Goal: Task Accomplishment & Management: Manage account settings

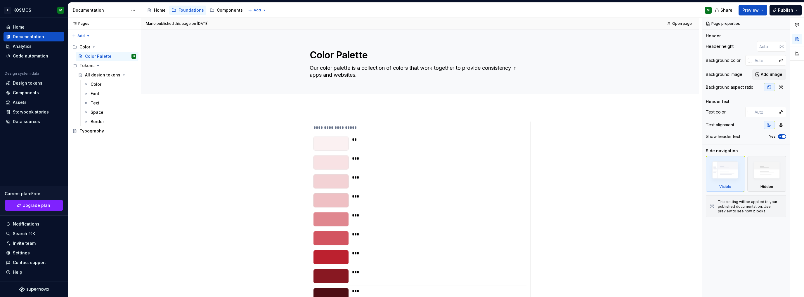
click at [98, 93] on div "Font" at bounding box center [95, 94] width 9 height 6
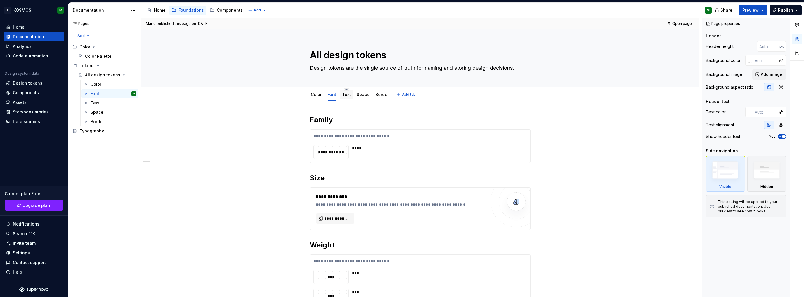
click at [342, 97] on div "Text" at bounding box center [346, 95] width 9 height 6
click at [345, 95] on link "Text" at bounding box center [346, 94] width 9 height 5
click at [96, 102] on div "Text" at bounding box center [95, 103] width 9 height 6
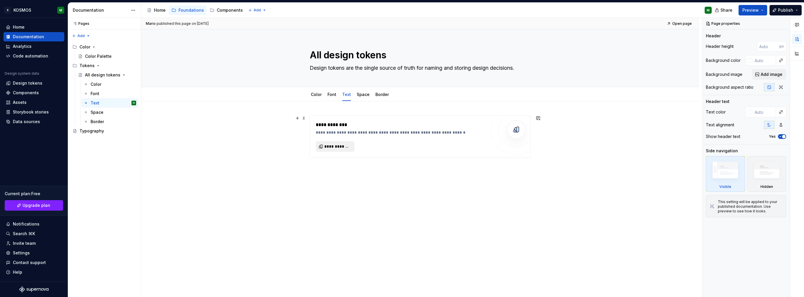
click at [346, 147] on span "**********" at bounding box center [337, 147] width 26 height 6
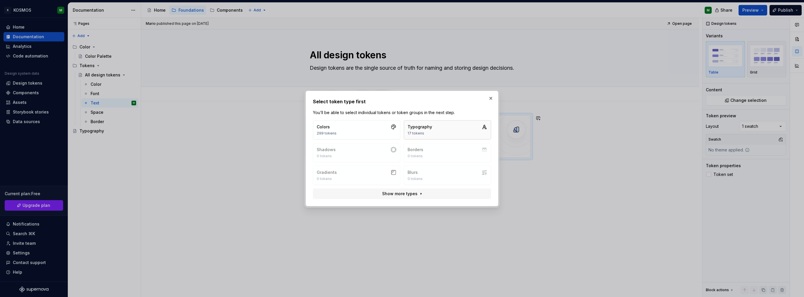
click at [427, 132] on div "17 tokens" at bounding box center [419, 133] width 25 height 5
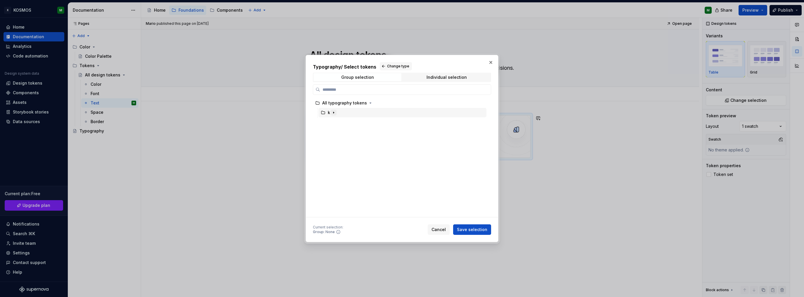
click at [332, 114] on icon "button" at bounding box center [333, 112] width 5 height 5
click at [336, 122] on div "font" at bounding box center [337, 122] width 8 height 6
click at [470, 227] on span "Save selection" at bounding box center [472, 230] width 30 height 6
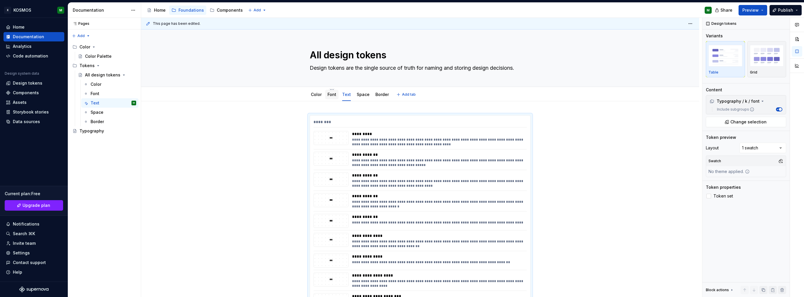
click at [329, 95] on link "Font" at bounding box center [331, 94] width 9 height 5
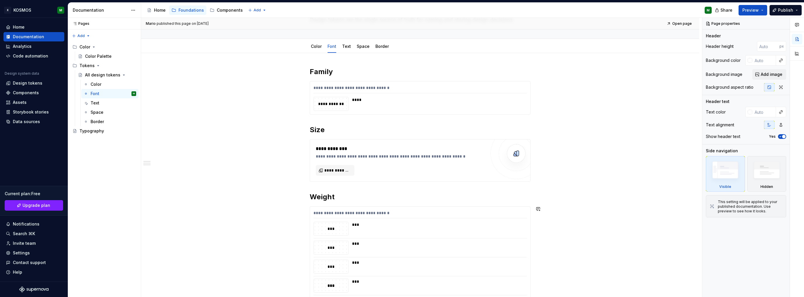
scroll to position [16, 0]
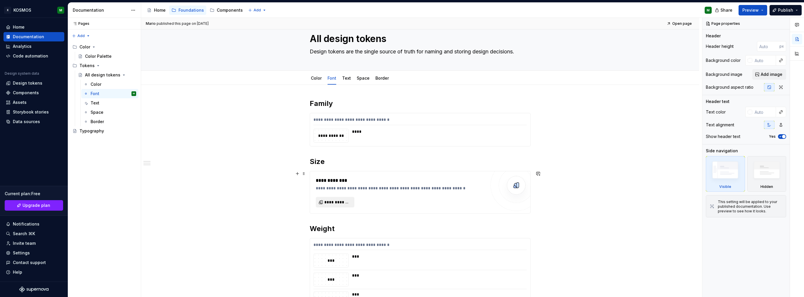
click at [341, 199] on span "**********" at bounding box center [337, 202] width 26 height 6
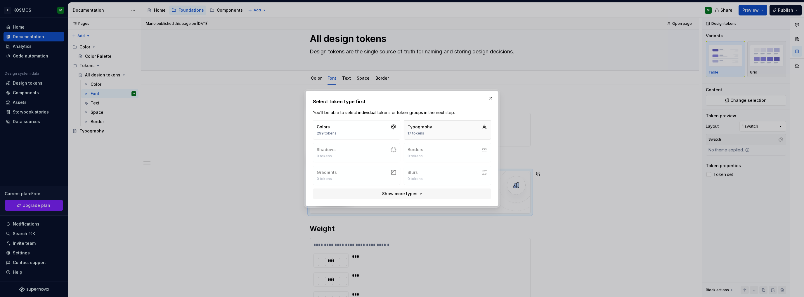
click at [420, 130] on div "Typography 17 tokens" at bounding box center [419, 130] width 25 height 12
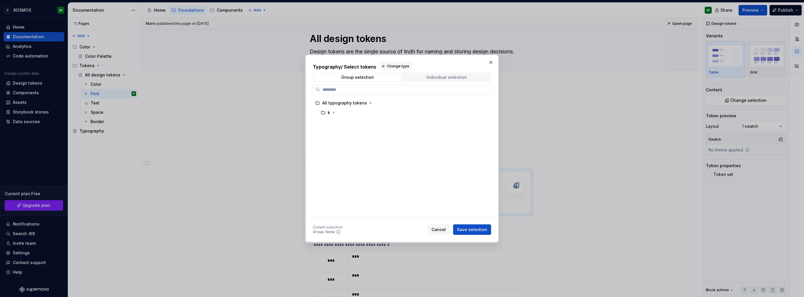
click at [434, 77] on div "Individual selection" at bounding box center [446, 77] width 40 height 5
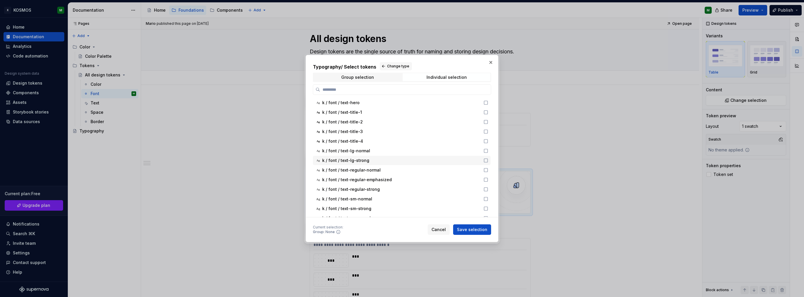
scroll to position [0, 0]
click at [372, 77] on div "Group selection" at bounding box center [357, 77] width 33 height 5
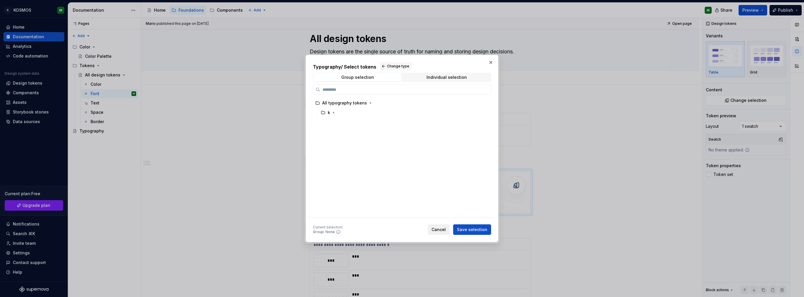
click at [441, 229] on span "Cancel" at bounding box center [438, 230] width 14 height 6
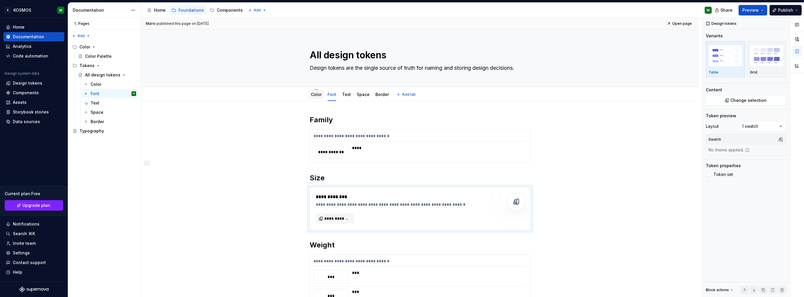
click at [321, 95] on link "Color" at bounding box center [316, 94] width 11 height 5
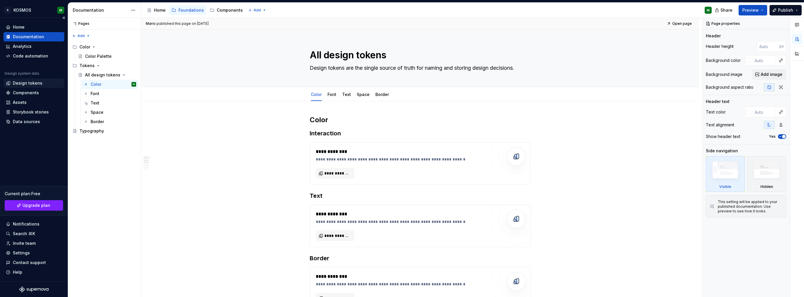
click at [32, 82] on div "Design tokens" at bounding box center [27, 83] width 29 height 6
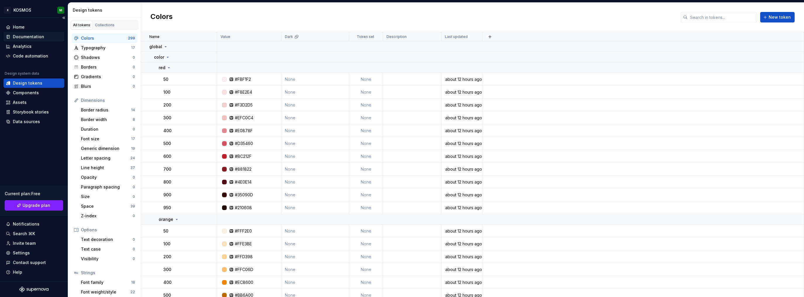
click at [27, 37] on div "Documentation" at bounding box center [28, 37] width 31 height 6
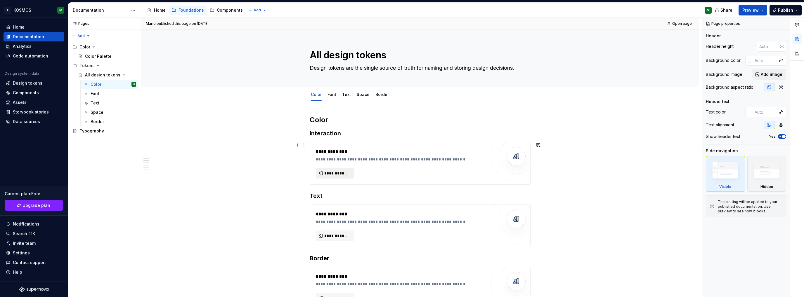
click at [340, 175] on span "**********" at bounding box center [337, 174] width 26 height 6
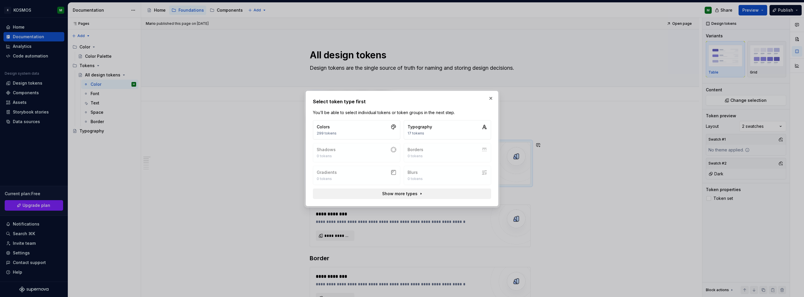
click at [390, 191] on span "Show more types" at bounding box center [399, 194] width 35 height 6
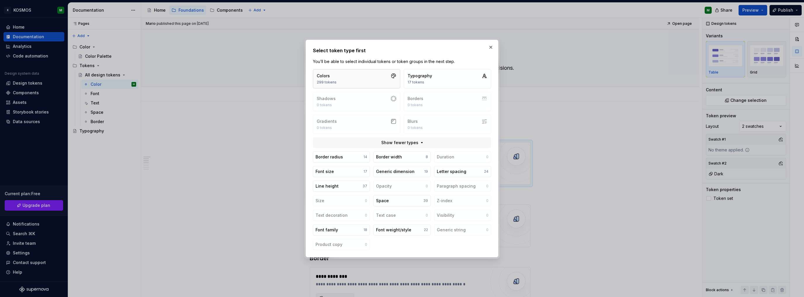
click at [345, 81] on button "Colors 299 tokens" at bounding box center [356, 78] width 87 height 19
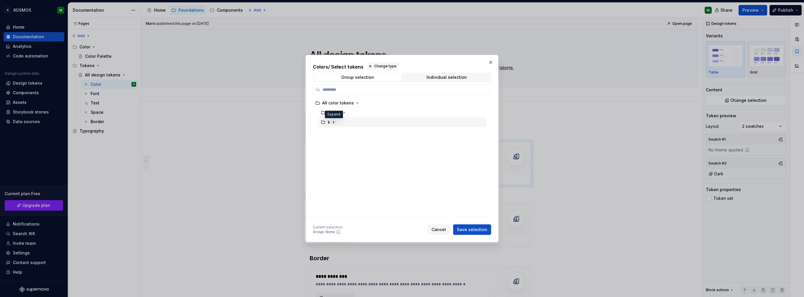
click at [334, 121] on icon "button" at bounding box center [333, 122] width 5 height 5
click at [346, 132] on icon "button" at bounding box center [347, 132] width 5 height 5
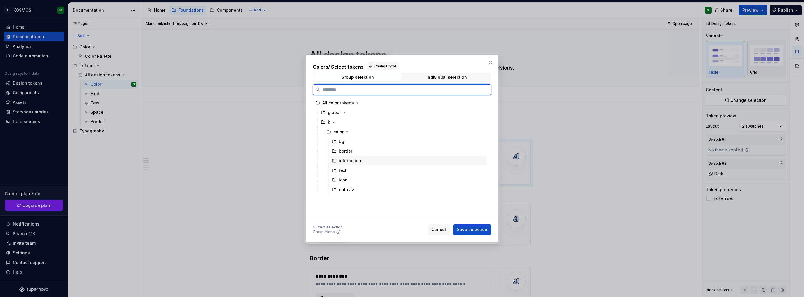
click at [347, 163] on div "interaction" at bounding box center [350, 161] width 22 height 6
click at [474, 230] on span "Save selection" at bounding box center [472, 230] width 30 height 6
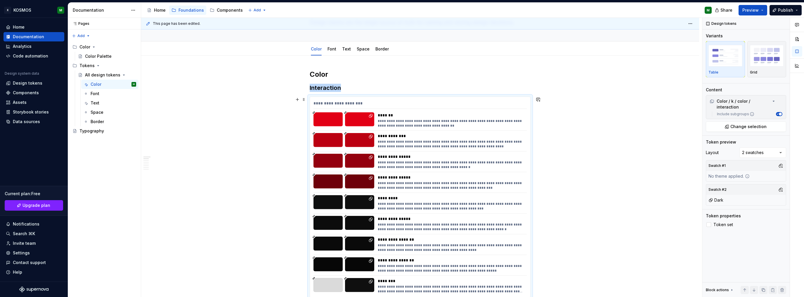
type textarea "*"
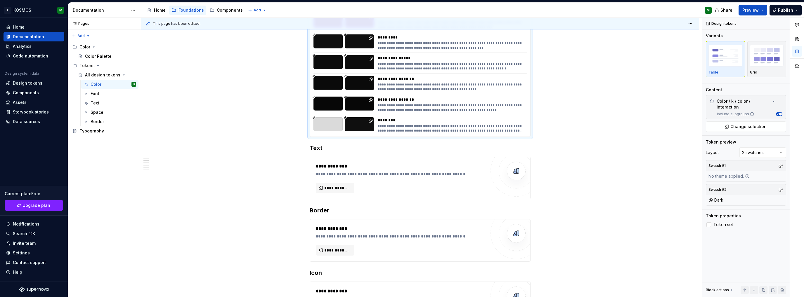
scroll to position [221, 0]
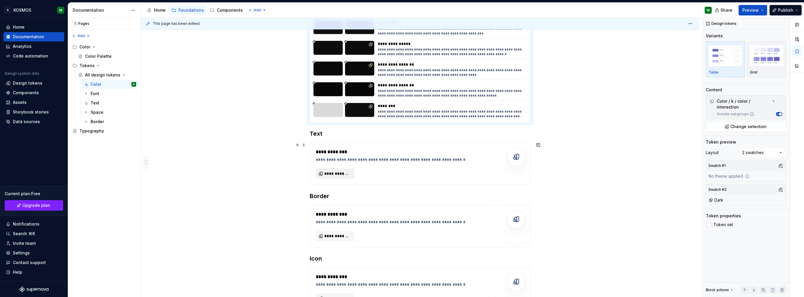
click at [341, 173] on span "**********" at bounding box center [337, 174] width 26 height 6
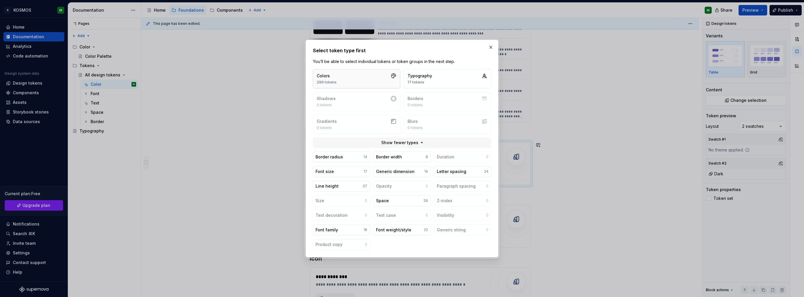
click at [341, 79] on button "Colors 299 tokens" at bounding box center [356, 78] width 87 height 19
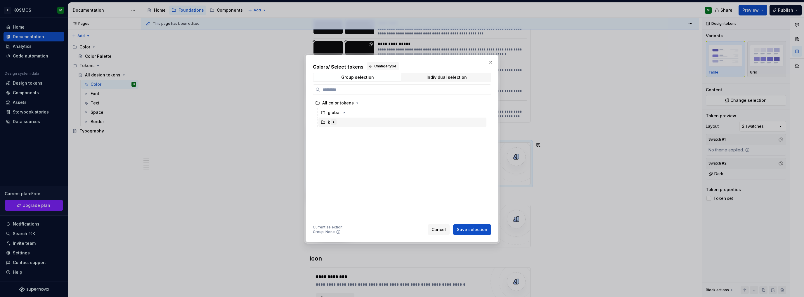
click at [332, 121] on icon "button" at bounding box center [333, 122] width 5 height 5
click at [347, 133] on icon "button" at bounding box center [347, 132] width 5 height 5
click at [342, 170] on div "text" at bounding box center [343, 171] width 8 height 6
click at [471, 229] on span "Save selection" at bounding box center [472, 230] width 30 height 6
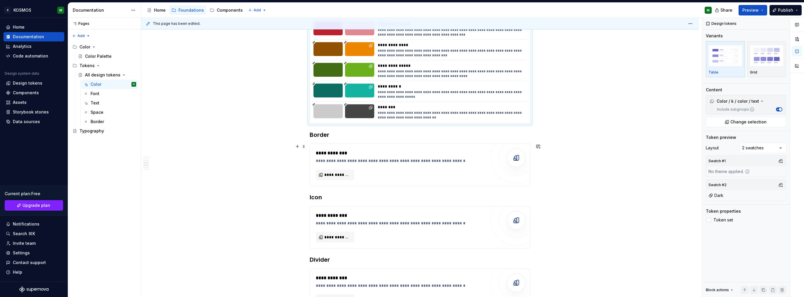
scroll to position [441, 0]
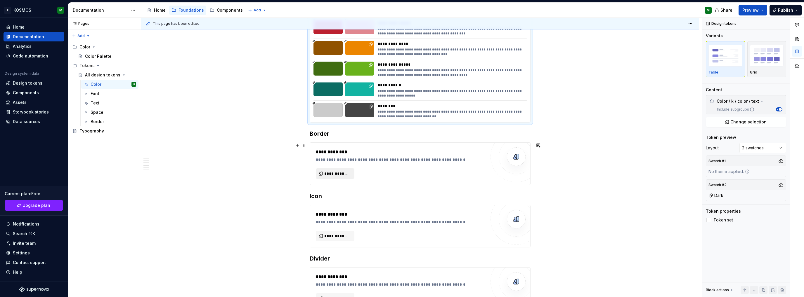
click at [342, 172] on span "**********" at bounding box center [337, 174] width 26 height 6
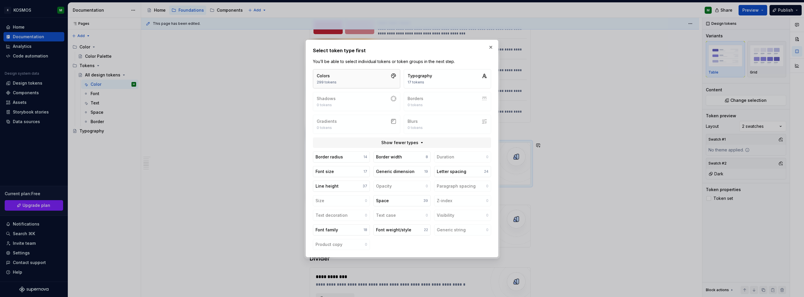
click at [361, 74] on button "Colors 299 tokens" at bounding box center [356, 78] width 87 height 19
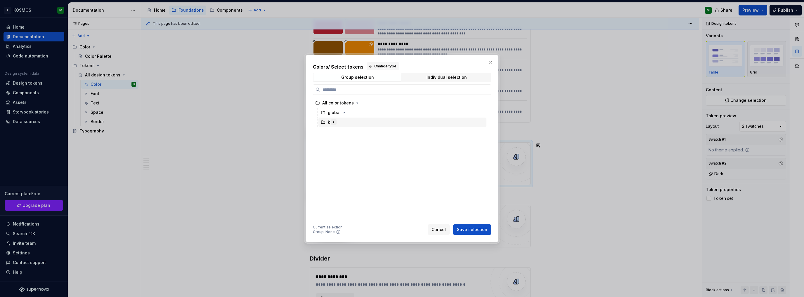
click at [333, 121] on icon "button" at bounding box center [333, 122] width 5 height 5
click at [345, 133] on icon "button" at bounding box center [347, 132] width 5 height 5
click at [343, 147] on div "border" at bounding box center [407, 151] width 157 height 9
click at [466, 227] on span "Save selection" at bounding box center [472, 230] width 30 height 6
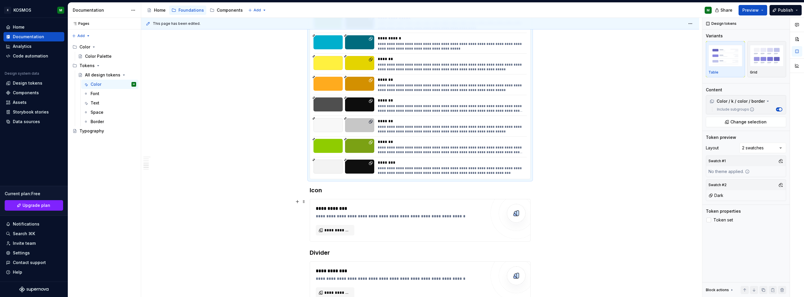
scroll to position [829, 0]
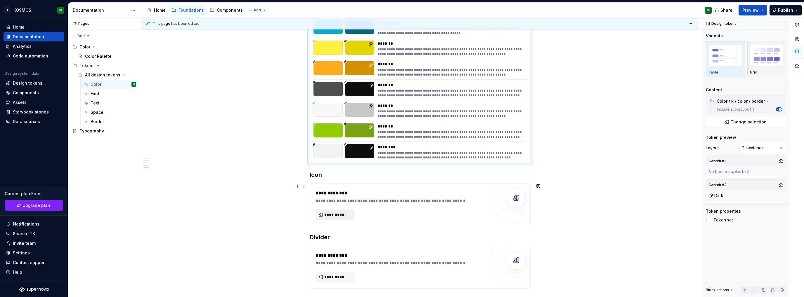
click at [341, 215] on span "**********" at bounding box center [337, 215] width 26 height 6
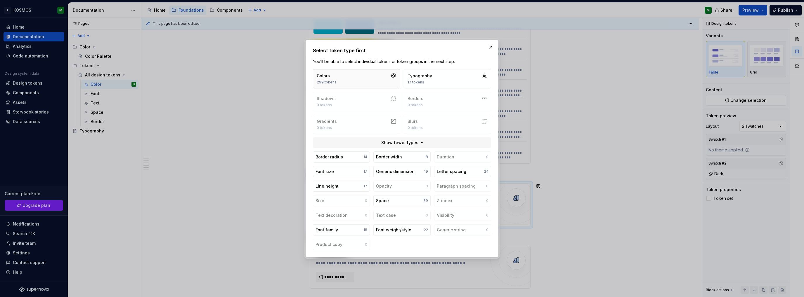
click at [340, 80] on button "Colors 299 tokens" at bounding box center [356, 78] width 87 height 19
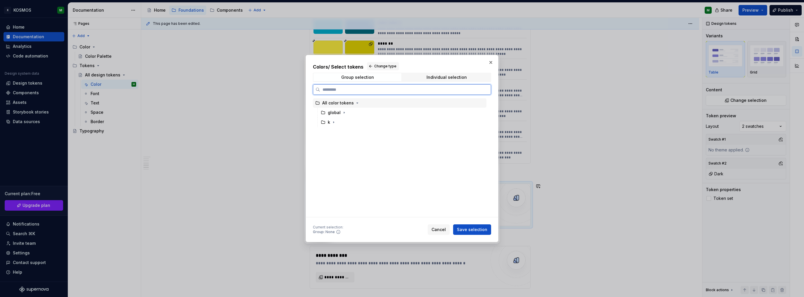
click at [336, 102] on div "All color tokens" at bounding box center [338, 103] width 32 height 6
drag, startPoint x: 331, startPoint y: 121, endPoint x: 335, endPoint y: 126, distance: 6.0
click at [331, 122] on icon "button" at bounding box center [333, 122] width 5 height 5
click at [335, 135] on div "color" at bounding box center [405, 131] width 162 height 9
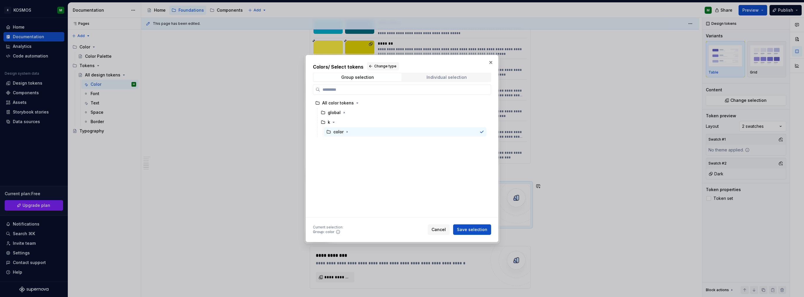
click at [436, 79] on div "Individual selection" at bounding box center [446, 77] width 40 height 5
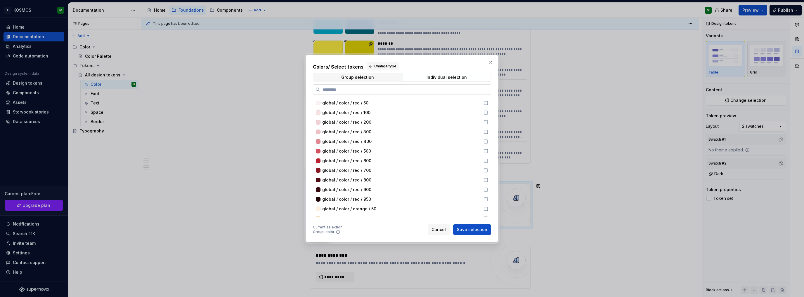
type input "*"
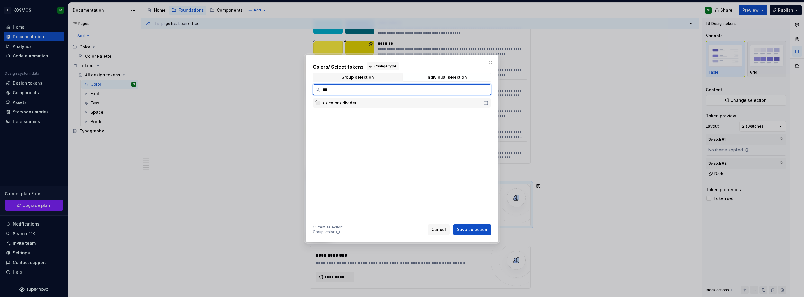
type input "****"
click at [378, 100] on div "k / color / divider" at bounding box center [401, 103] width 158 height 6
click at [474, 228] on span "Save selection" at bounding box center [472, 230] width 30 height 6
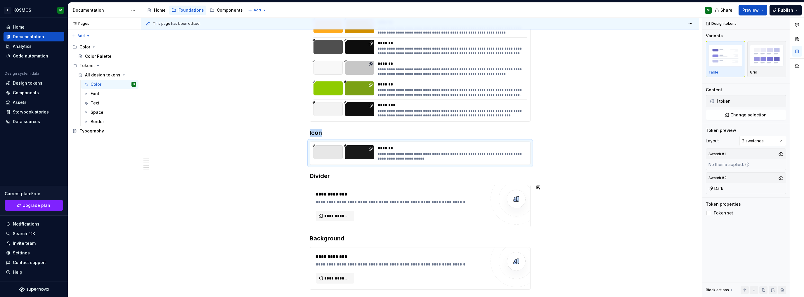
scroll to position [858, 0]
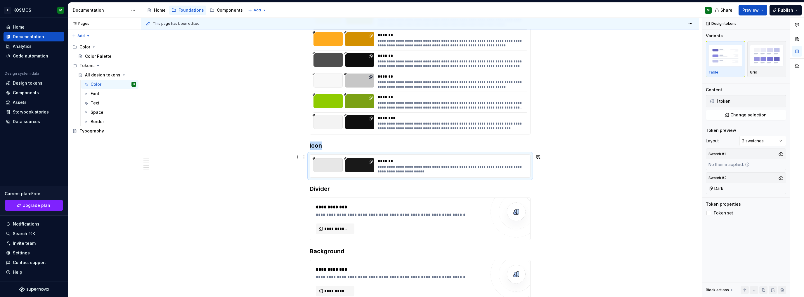
click at [478, 164] on div "**********" at bounding box center [450, 166] width 145 height 16
click at [731, 114] on span "Change selection" at bounding box center [748, 115] width 36 height 6
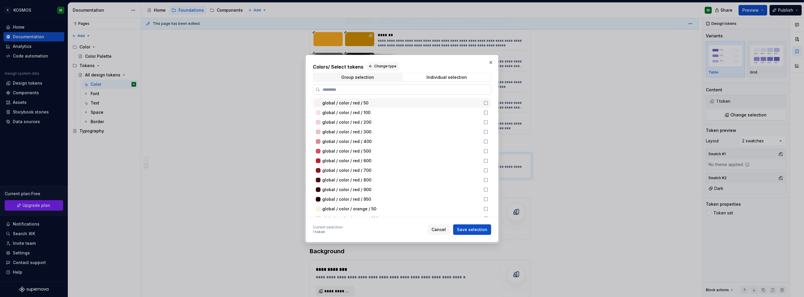
type textarea "*"
click at [367, 78] on div "Group selection" at bounding box center [357, 77] width 33 height 5
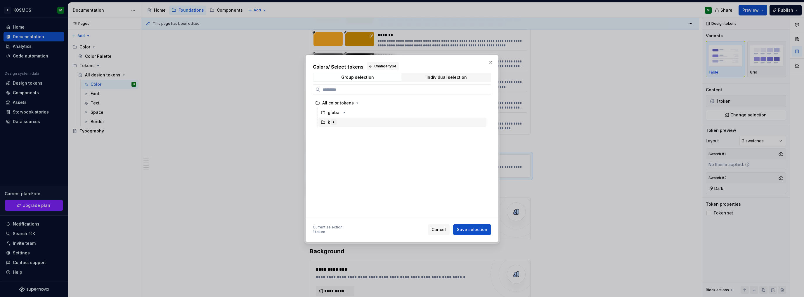
click at [335, 122] on icon "button" at bounding box center [333, 122] width 5 height 5
click at [348, 131] on icon "button" at bounding box center [347, 132] width 5 height 5
click at [341, 178] on div "icon" at bounding box center [343, 180] width 9 height 6
click at [481, 232] on span "Save selection" at bounding box center [472, 230] width 30 height 6
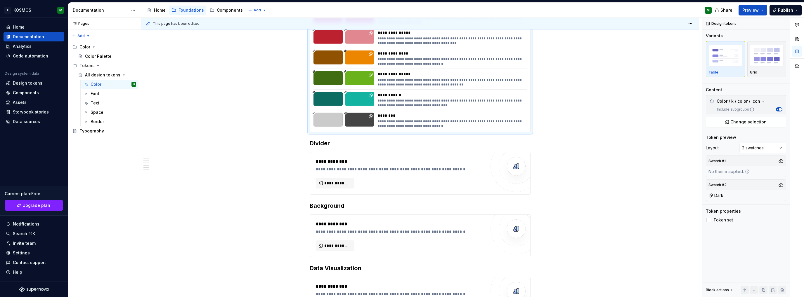
scroll to position [1089, 0]
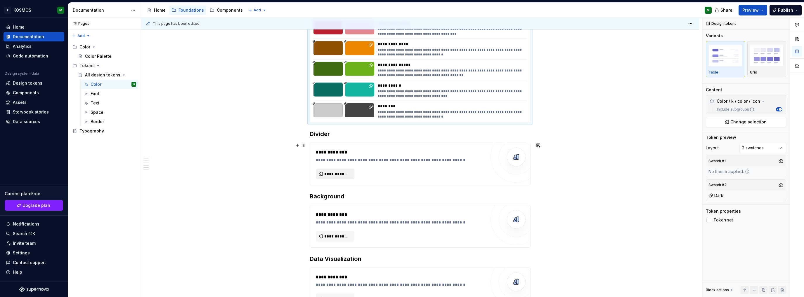
click at [333, 175] on span "**********" at bounding box center [337, 174] width 26 height 6
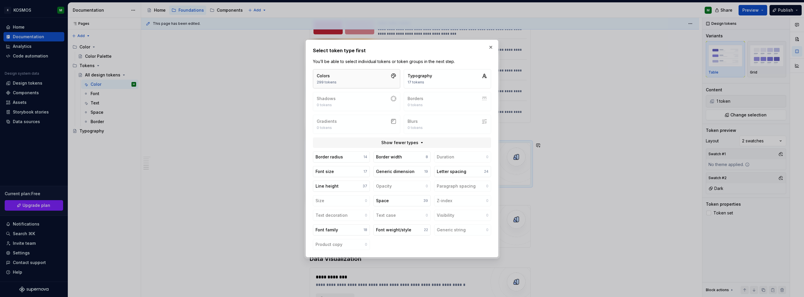
click at [362, 83] on button "Colors 299 tokens" at bounding box center [356, 78] width 87 height 19
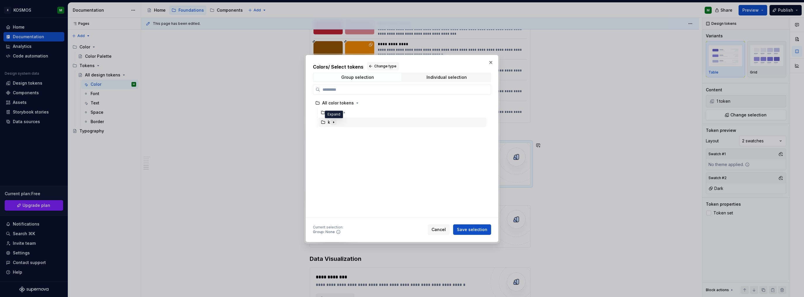
click at [334, 120] on icon "button" at bounding box center [333, 122] width 5 height 5
click at [348, 131] on icon "button" at bounding box center [347, 132] width 5 height 5
click at [427, 77] on span "Individual selection" at bounding box center [446, 77] width 88 height 8
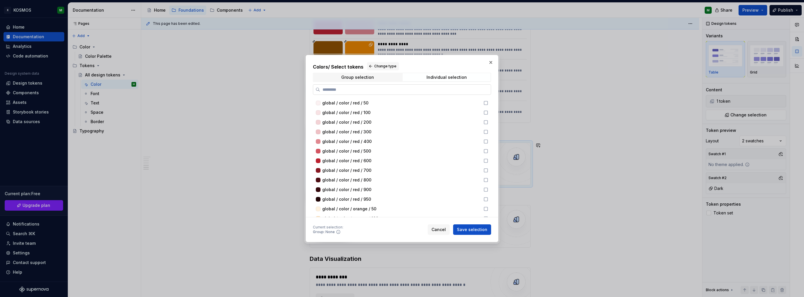
click at [353, 92] on input "search" at bounding box center [405, 90] width 171 height 6
type input "*******"
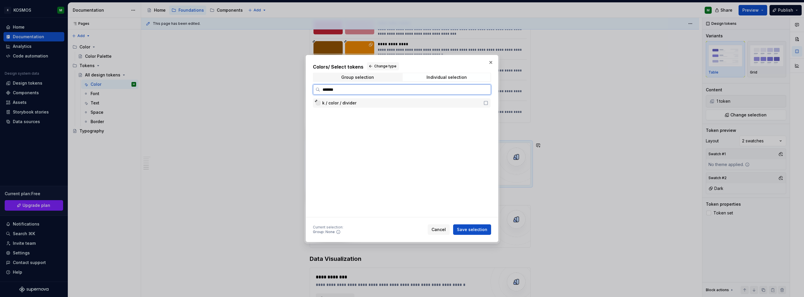
click at [481, 103] on div "k / color / divider" at bounding box center [402, 102] width 178 height 9
click at [475, 231] on span "Save selection" at bounding box center [472, 230] width 30 height 6
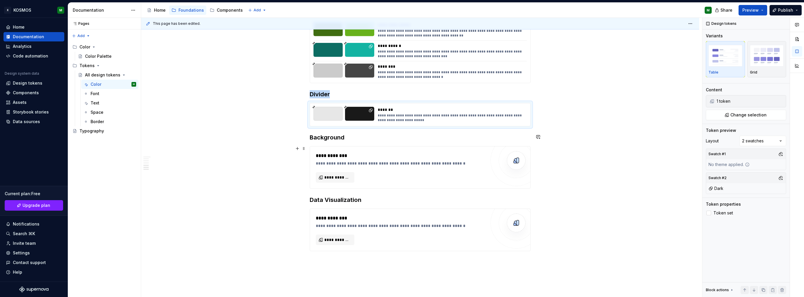
scroll to position [1147, 0]
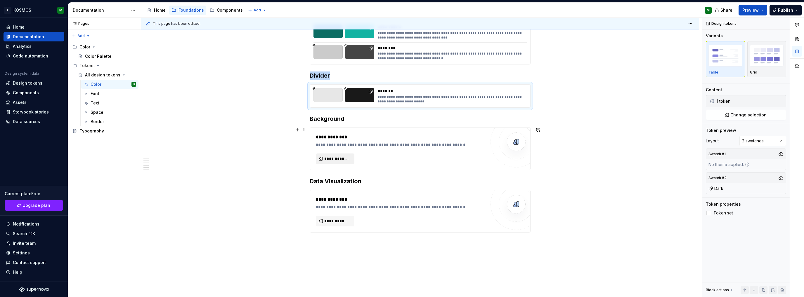
click at [346, 158] on span "**********" at bounding box center [337, 159] width 26 height 6
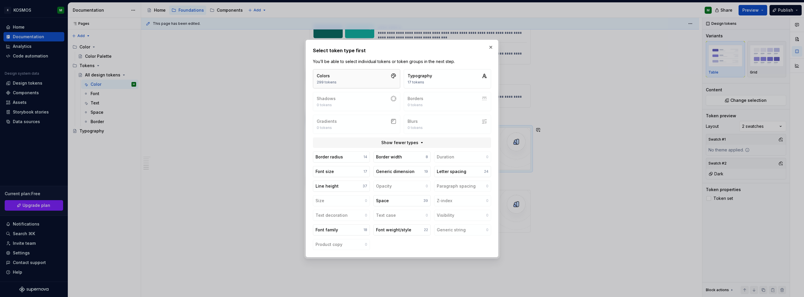
click at [364, 81] on button "Colors 299 tokens" at bounding box center [356, 78] width 87 height 19
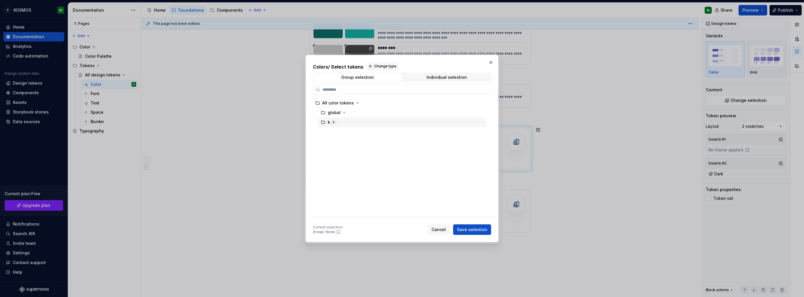
click at [332, 124] on icon "button" at bounding box center [333, 122] width 5 height 5
click at [348, 131] on icon "button" at bounding box center [347, 132] width 5 height 5
click at [345, 141] on div "bg" at bounding box center [407, 141] width 157 height 9
drag, startPoint x: 479, startPoint y: 228, endPoint x: 569, endPoint y: 180, distance: 101.8
click at [479, 228] on span "Save selection" at bounding box center [472, 230] width 30 height 6
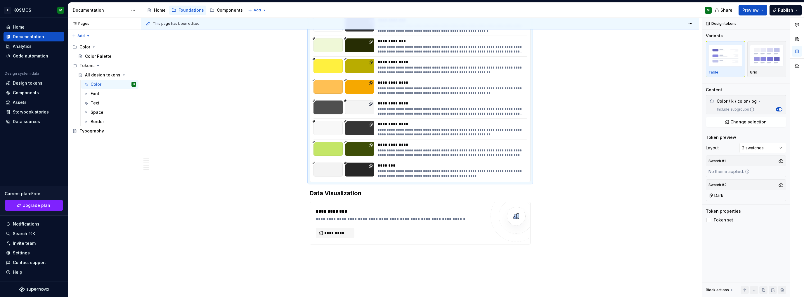
scroll to position [1899, 0]
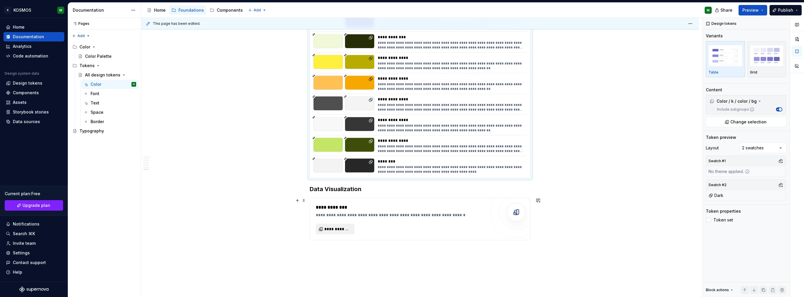
click at [344, 228] on span "**********" at bounding box center [337, 229] width 26 height 6
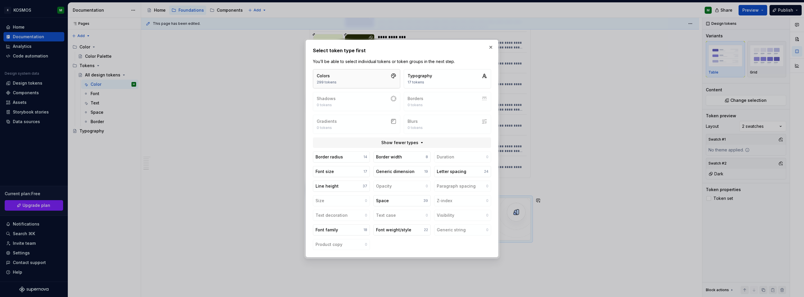
click at [358, 81] on button "Colors 299 tokens" at bounding box center [356, 78] width 87 height 19
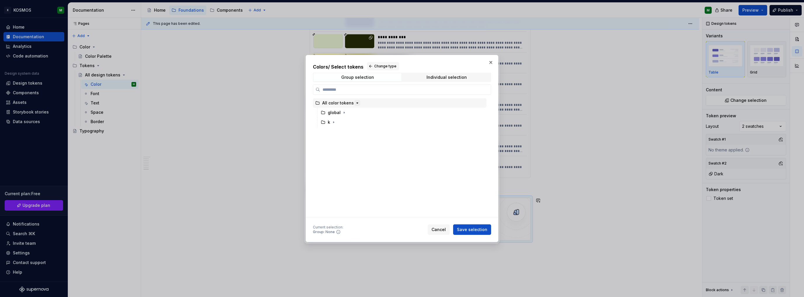
click at [355, 103] on icon "button" at bounding box center [357, 103] width 5 height 5
click at [335, 122] on icon "button" at bounding box center [333, 122] width 5 height 5
click at [346, 133] on icon "button" at bounding box center [347, 132] width 5 height 5
click at [348, 189] on div "dataviz" at bounding box center [346, 190] width 15 height 6
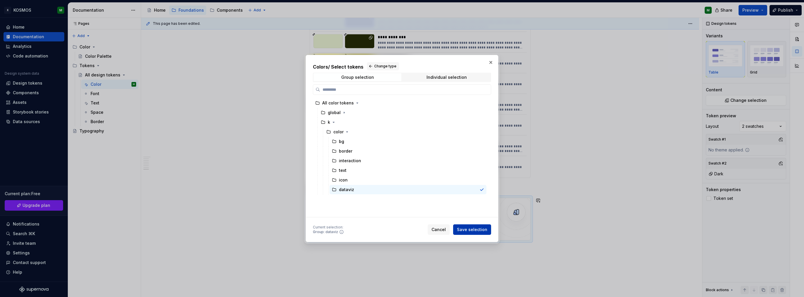
click at [473, 229] on span "Save selection" at bounding box center [472, 230] width 30 height 6
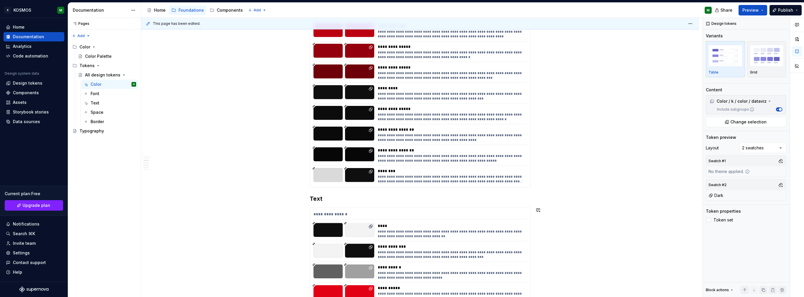
scroll to position [0, 0]
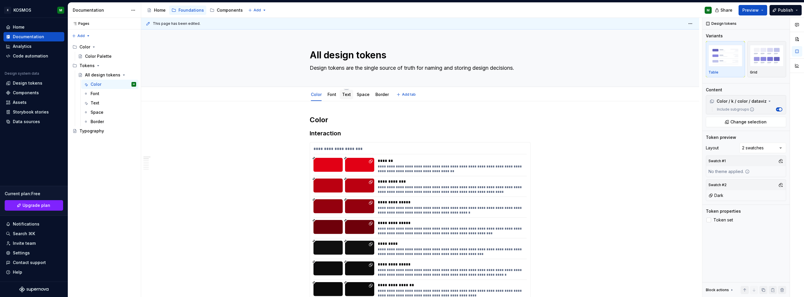
click at [344, 93] on link "Text" at bounding box center [346, 94] width 9 height 5
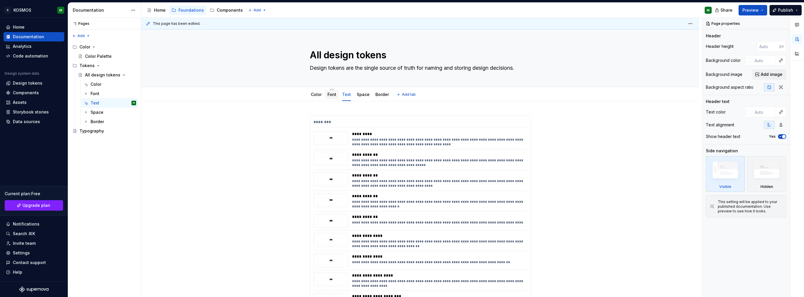
click at [329, 97] on div "Font" at bounding box center [331, 95] width 9 height 6
click at [336, 97] on div "Font" at bounding box center [331, 94] width 13 height 9
click at [98, 95] on div "Font" at bounding box center [95, 94] width 9 height 6
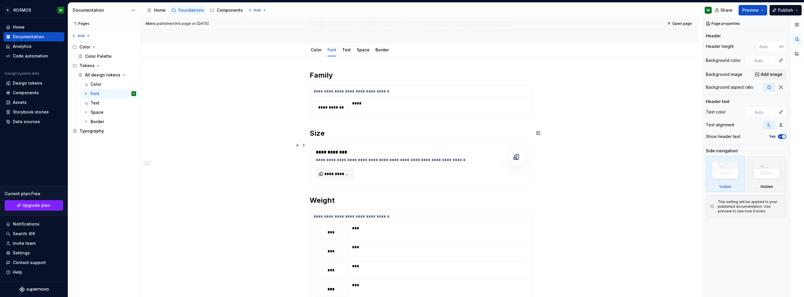
scroll to position [58, 0]
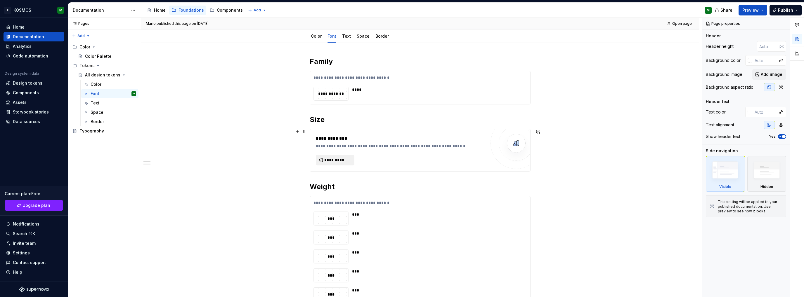
click at [331, 163] on span "**********" at bounding box center [337, 160] width 26 height 6
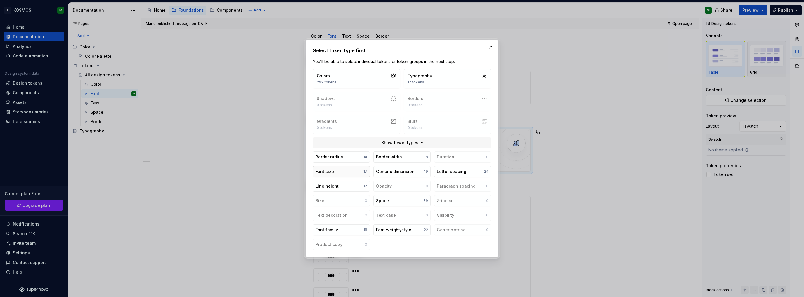
click at [356, 170] on button "Font size 17" at bounding box center [341, 171] width 57 height 11
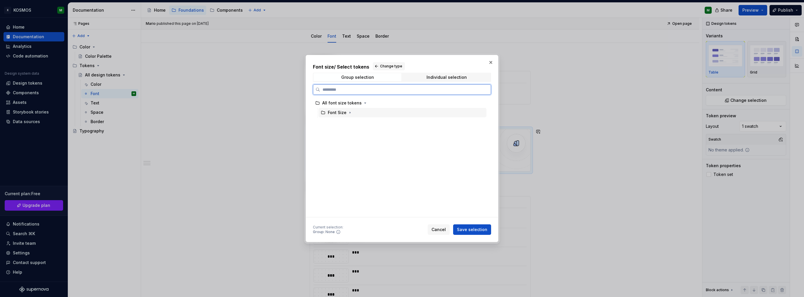
click at [339, 114] on div "Font Size" at bounding box center [337, 113] width 19 height 6
click at [348, 114] on icon "button" at bounding box center [349, 112] width 5 height 5
click at [340, 123] on icon "button" at bounding box center [339, 122] width 5 height 5
click at [342, 133] on div "font" at bounding box center [343, 132] width 8 height 6
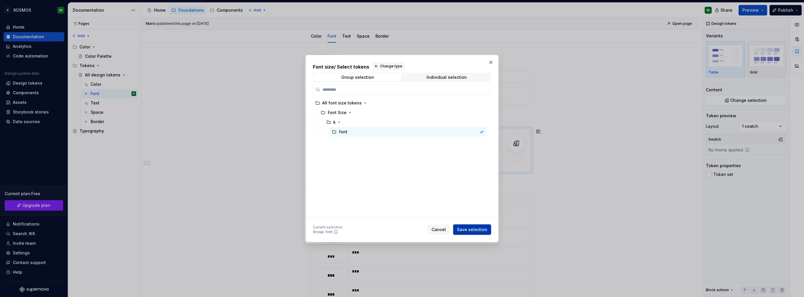
click at [474, 227] on span "Save selection" at bounding box center [472, 230] width 30 height 6
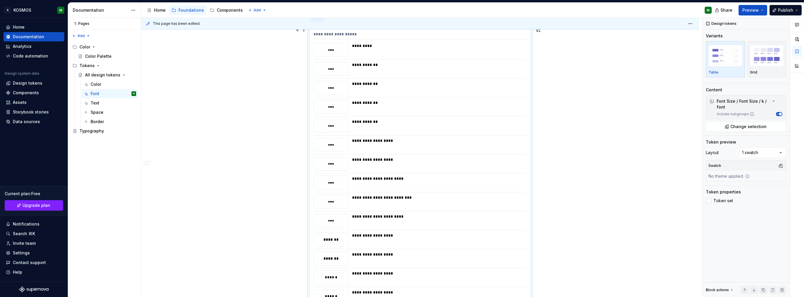
scroll to position [77, 0]
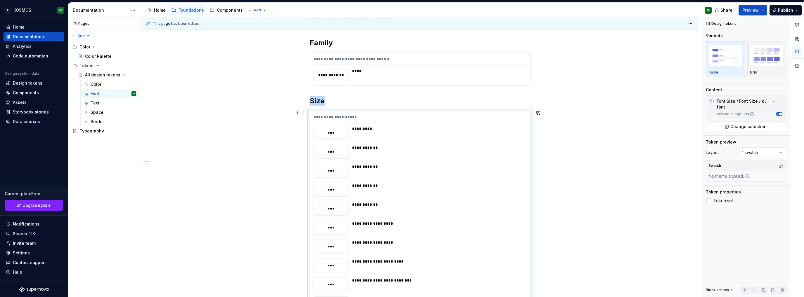
click at [392, 115] on div "**********" at bounding box center [419, 118] width 213 height 8
click at [744, 127] on span "Change selection" at bounding box center [748, 127] width 36 height 6
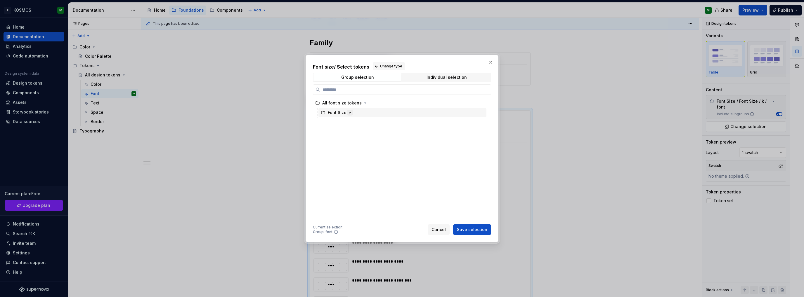
click at [350, 112] on icon "button" at bounding box center [349, 112] width 5 height 5
click at [340, 122] on icon "button" at bounding box center [339, 122] width 5 height 5
click at [483, 230] on span "Save selection" at bounding box center [472, 230] width 30 height 6
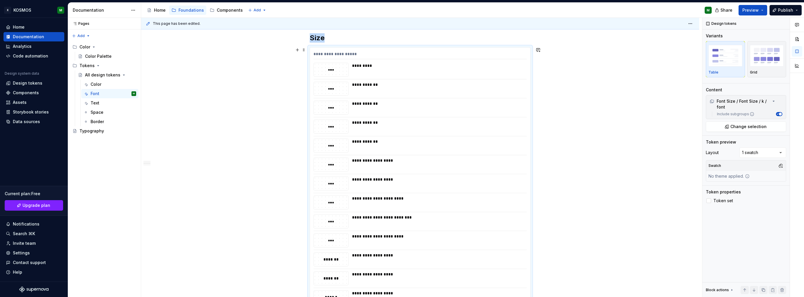
scroll to position [0, 0]
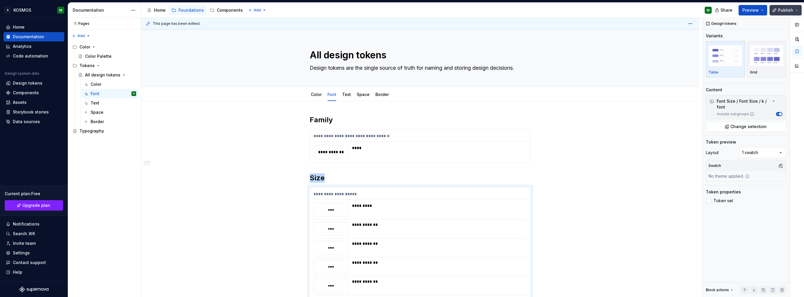
click at [778, 8] on button "Publish" at bounding box center [785, 10] width 32 height 11
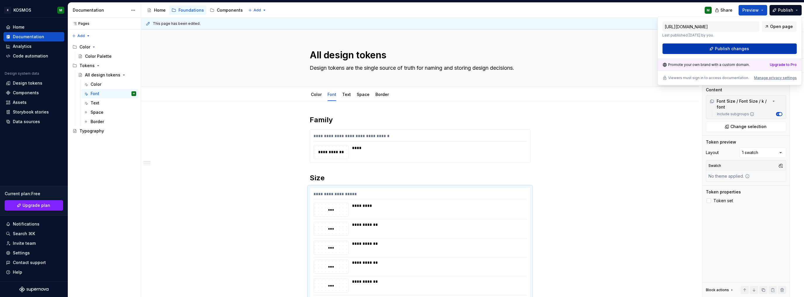
click at [726, 49] on span "Publish changes" at bounding box center [731, 49] width 34 height 6
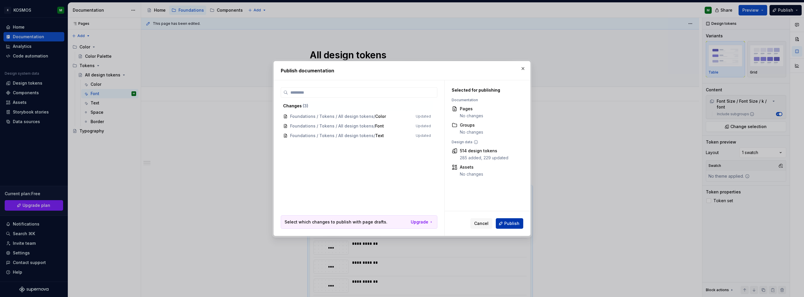
click at [516, 222] on span "Publish" at bounding box center [511, 224] width 15 height 6
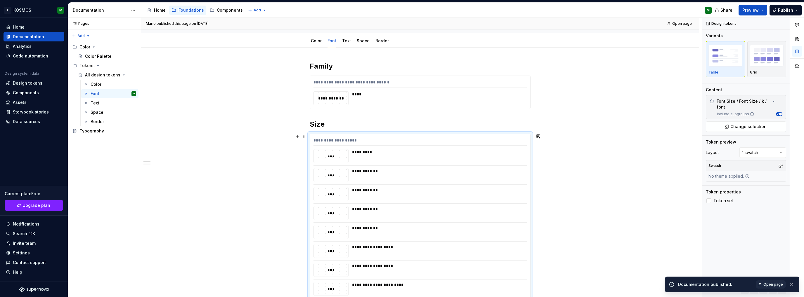
scroll to position [88, 0]
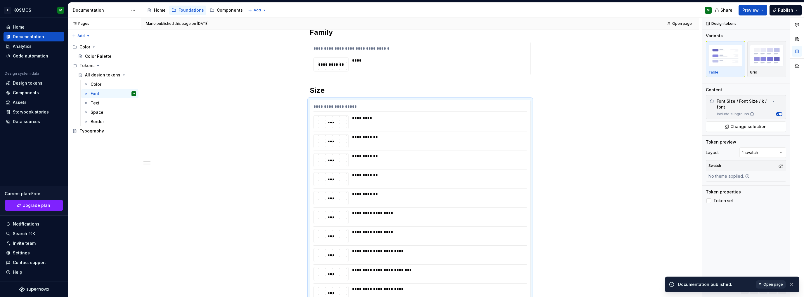
click at [772, 284] on span "Open page" at bounding box center [773, 284] width 20 height 5
click at [29, 84] on div "Design tokens" at bounding box center [27, 83] width 29 height 6
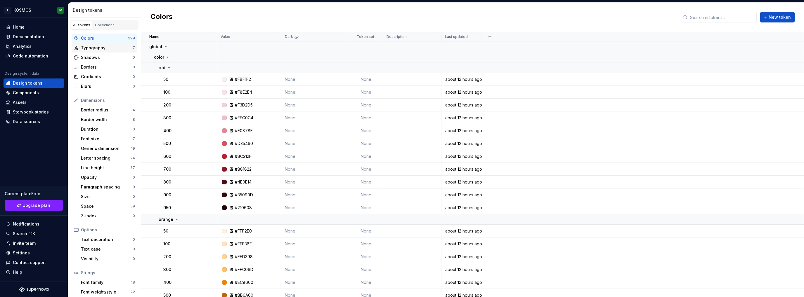
click at [93, 50] on div "Typography" at bounding box center [106, 48] width 50 height 6
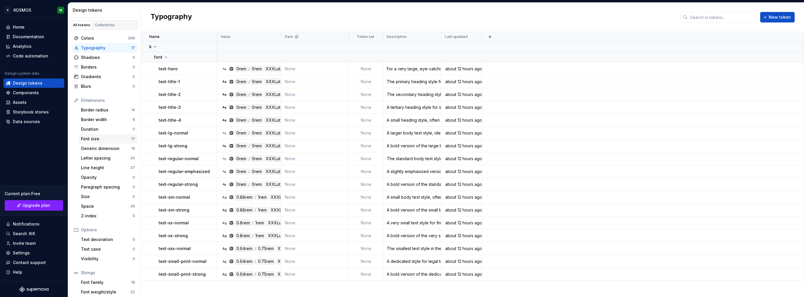
click at [98, 140] on div "Font size" at bounding box center [106, 139] width 50 height 6
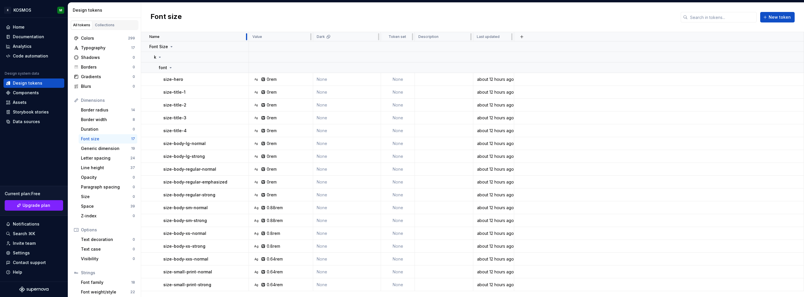
drag, startPoint x: 216, startPoint y: 38, endPoint x: 204, endPoint y: 36, distance: 11.8
click at [204, 36] on div "Name" at bounding box center [195, 36] width 108 height 9
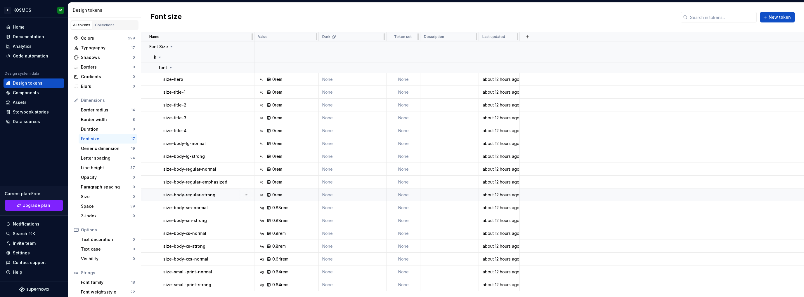
click at [274, 195] on div "0rem" at bounding box center [277, 195] width 10 height 6
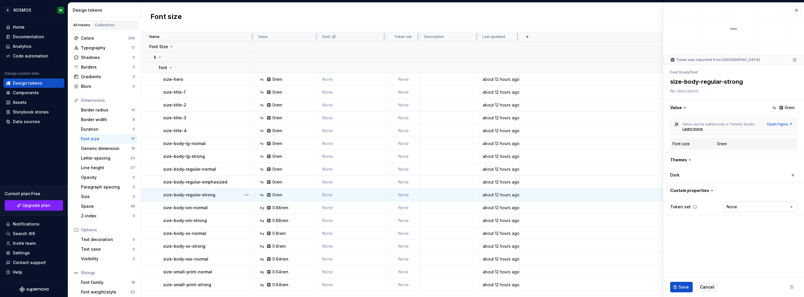
click at [749, 206] on html "X KOSMOS M Home Documentation Analytics Code automation Design system data Desi…" at bounding box center [402, 148] width 804 height 297
click at [704, 209] on html "X KOSMOS M Home Documentation Analytics Code automation Design system data Desi…" at bounding box center [402, 148] width 804 height 297
click at [676, 175] on label "Dark" at bounding box center [674, 175] width 9 height 6
click at [792, 174] on button "button" at bounding box center [792, 175] width 8 height 8
click at [755, 175] on button "button" at bounding box center [753, 175] width 11 height 11
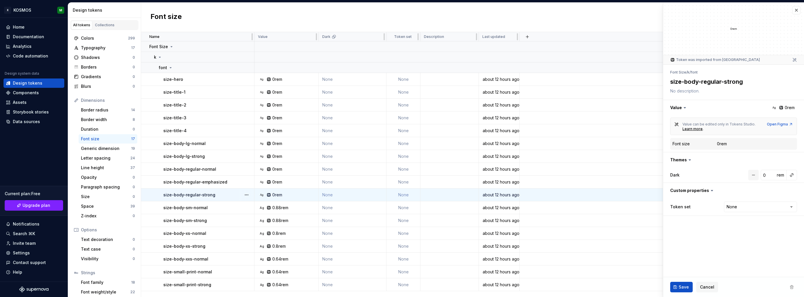
type textarea "*"
click at [689, 161] on icon at bounding box center [689, 160] width 6 height 6
click at [106, 27] on link "Collections" at bounding box center [105, 25] width 24 height 9
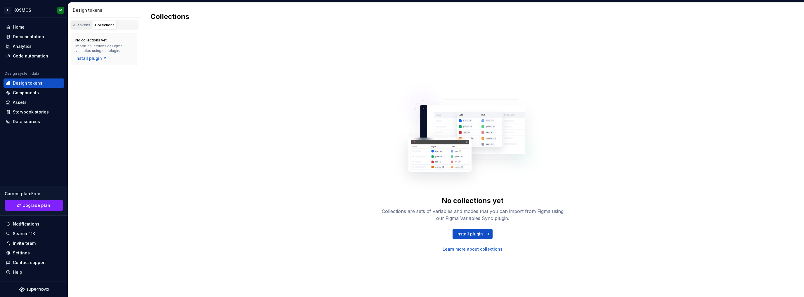
click at [78, 27] on link "All tokens" at bounding box center [81, 25] width 21 height 9
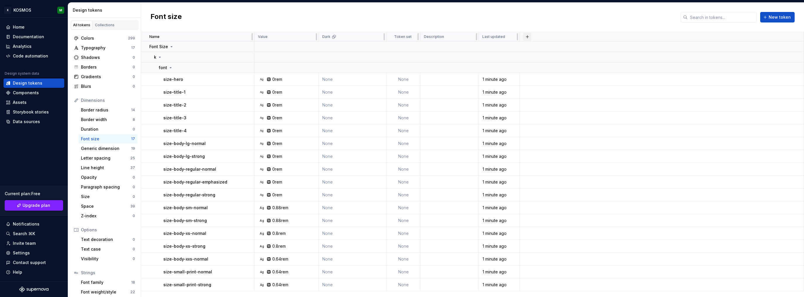
click at [526, 34] on button "button" at bounding box center [527, 37] width 8 height 8
click at [480, 48] on div "New theme" at bounding box center [483, 48] width 23 height 6
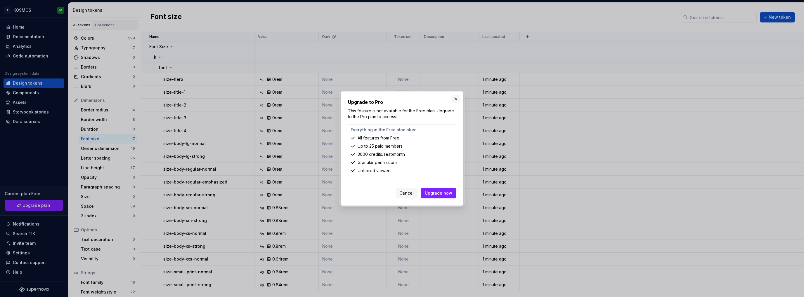
click at [454, 98] on button "button" at bounding box center [455, 99] width 8 height 8
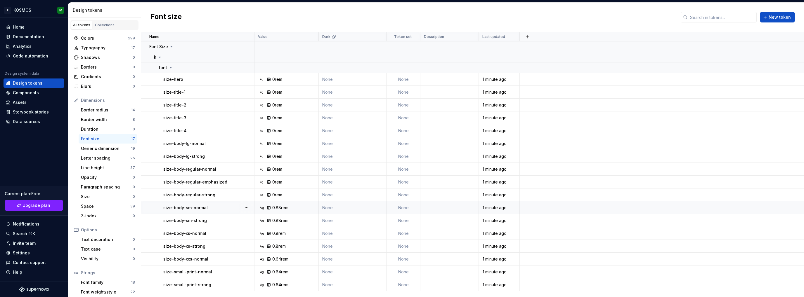
click at [315, 206] on div "Ag 0.88rem" at bounding box center [288, 208] width 60 height 6
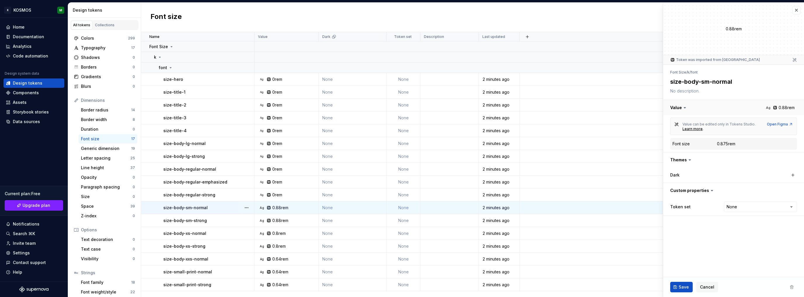
click at [765, 109] on button "button" at bounding box center [733, 107] width 141 height 15
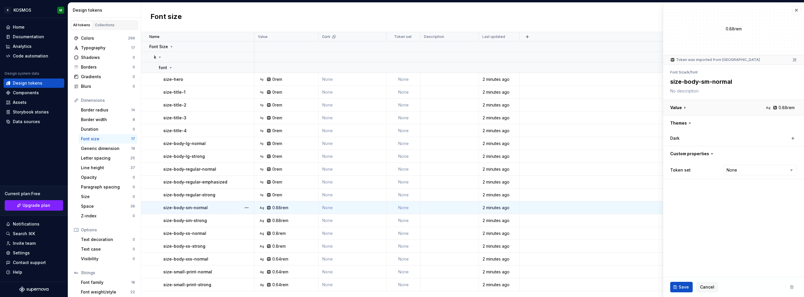
click at [765, 110] on button "button" at bounding box center [733, 107] width 141 height 15
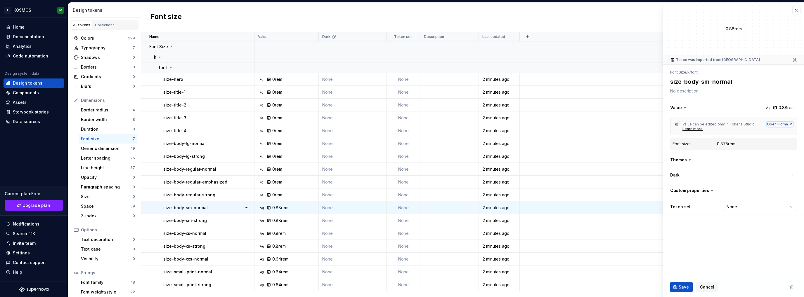
click at [781, 124] on div "Open Figma" at bounding box center [779, 124] width 26 height 5
click at [118, 149] on div "Generic dimension" at bounding box center [106, 149] width 50 height 6
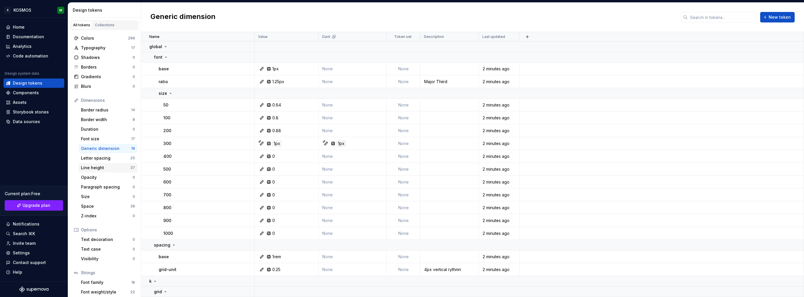
click at [111, 166] on div "Line height" at bounding box center [105, 168] width 49 height 6
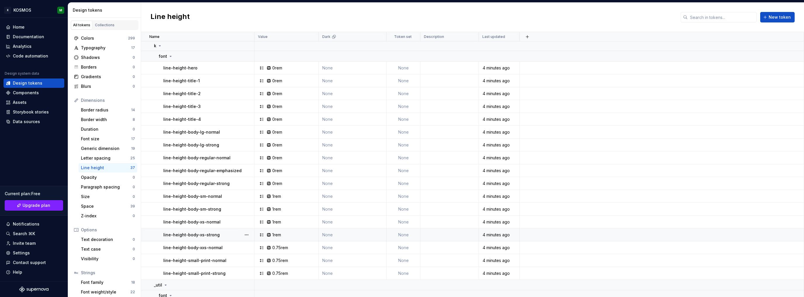
scroll to position [70, 0]
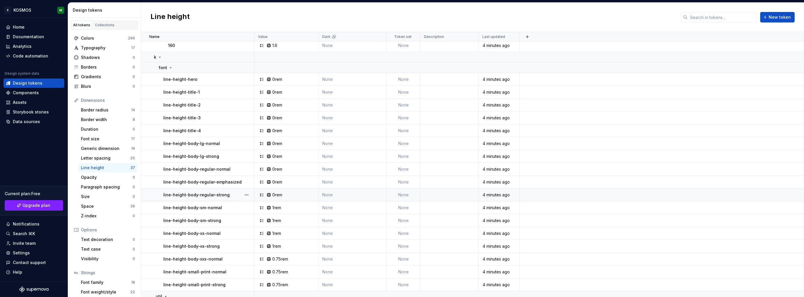
click at [274, 197] on div "0rem" at bounding box center [277, 195] width 10 height 6
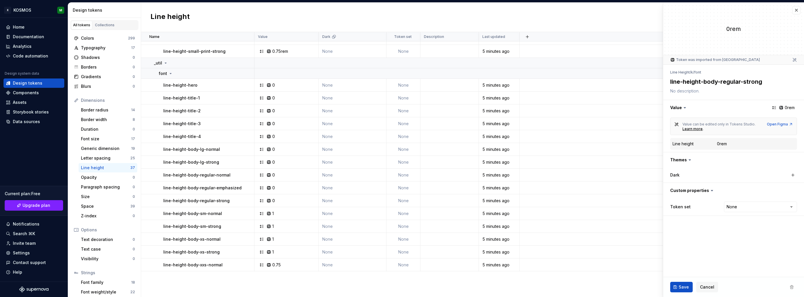
scroll to position [128, 0]
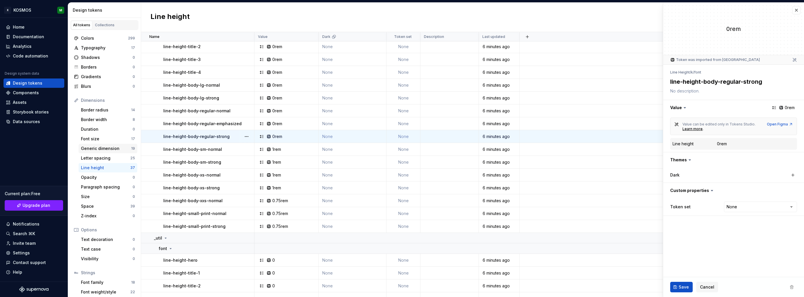
click at [102, 150] on div "Generic dimension" at bounding box center [106, 149] width 50 height 6
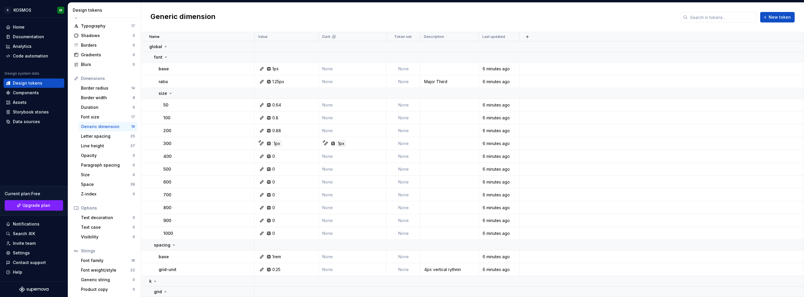
scroll to position [22, 0]
click at [103, 258] on div "Font family" at bounding box center [106, 261] width 50 height 6
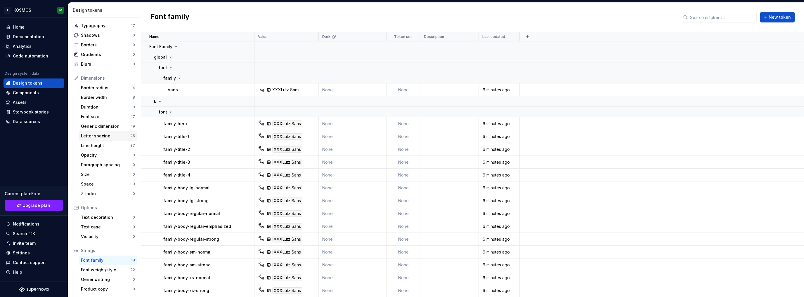
click at [100, 135] on div "Letter spacing" at bounding box center [105, 136] width 49 height 6
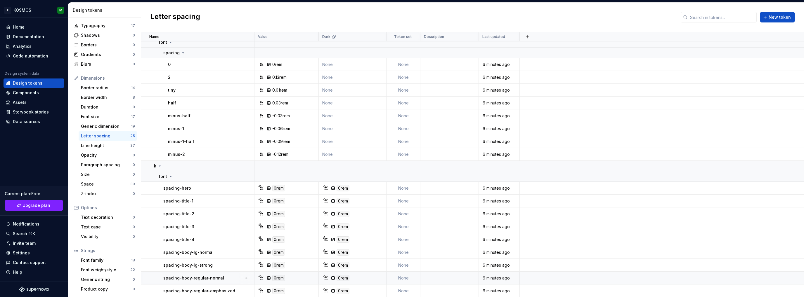
scroll to position [12, 0]
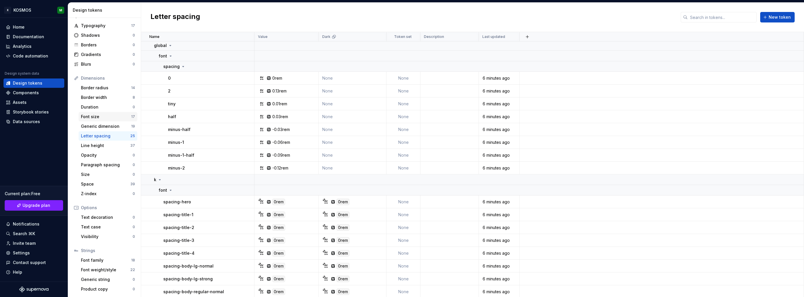
click at [98, 119] on div "Font size 17" at bounding box center [108, 116] width 59 height 9
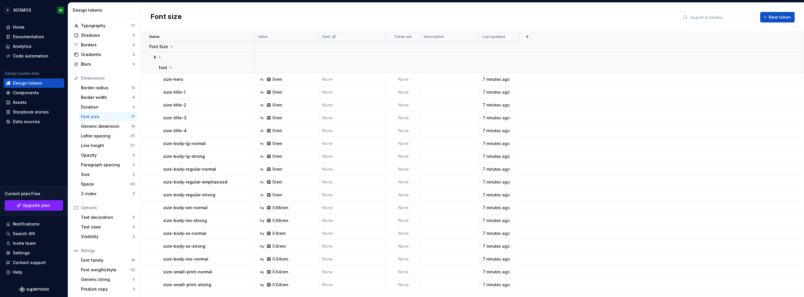
drag, startPoint x: 108, startPoint y: 119, endPoint x: 104, endPoint y: 117, distance: 4.3
click at [104, 117] on div "Font size" at bounding box center [106, 117] width 50 height 6
click at [287, 81] on div "Ag 0rem" at bounding box center [288, 79] width 60 height 6
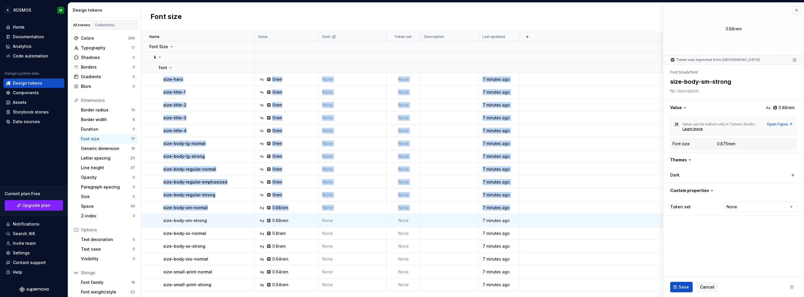
click at [797, 10] on button "button" at bounding box center [796, 10] width 8 height 8
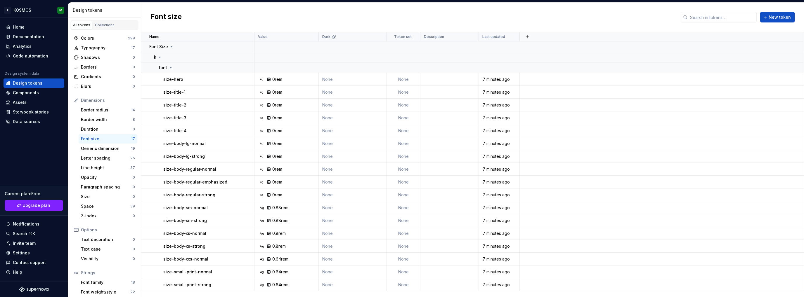
drag, startPoint x: 93, startPoint y: 40, endPoint x: 568, endPoint y: 20, distance: 474.6
click at [568, 20] on div "Font size New token" at bounding box center [472, 17] width 663 height 29
click at [103, 26] on div "Collections" at bounding box center [105, 25] width 20 height 5
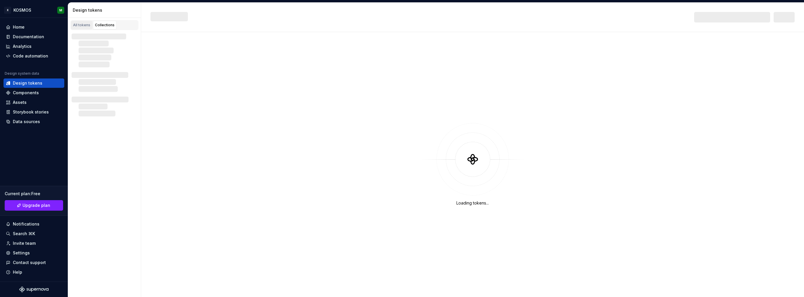
click at [83, 28] on link "All tokens" at bounding box center [81, 25] width 21 height 9
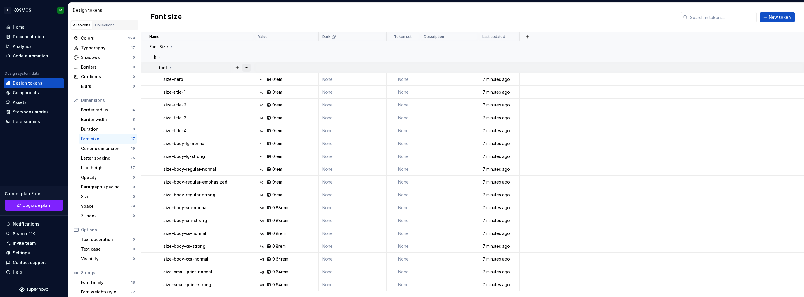
click at [245, 67] on button "button" at bounding box center [246, 68] width 8 height 8
click at [180, 39] on html "X KOSMOS M Home Documentation Analytics Code automation Design system data Desi…" at bounding box center [402, 148] width 804 height 297
click at [243, 49] on button "button" at bounding box center [246, 47] width 8 height 8
click at [267, 112] on span "Delete group" at bounding box center [263, 112] width 38 height 9
drag, startPoint x: 24, startPoint y: 92, endPoint x: 38, endPoint y: 112, distance: 24.2
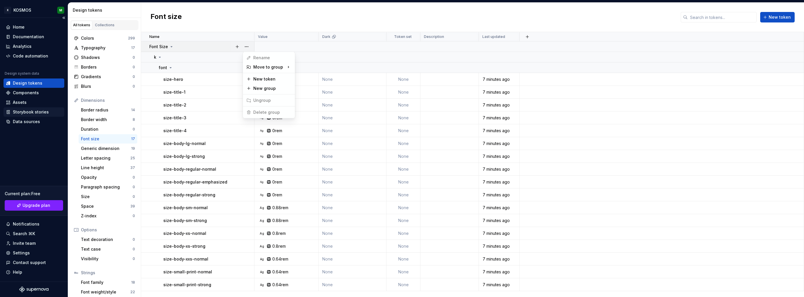
click at [25, 92] on html "X KOSMOS M Home Documentation Analytics Code automation Design system data Desi…" at bounding box center [402, 148] width 804 height 297
click at [245, 78] on button "button" at bounding box center [246, 79] width 8 height 8
click at [206, 78] on html "X KOSMOS M Home Documentation Analytics Code automation Design system data Desi…" at bounding box center [402, 148] width 804 height 297
click at [307, 80] on div "Ag 0rem" at bounding box center [288, 79] width 60 height 6
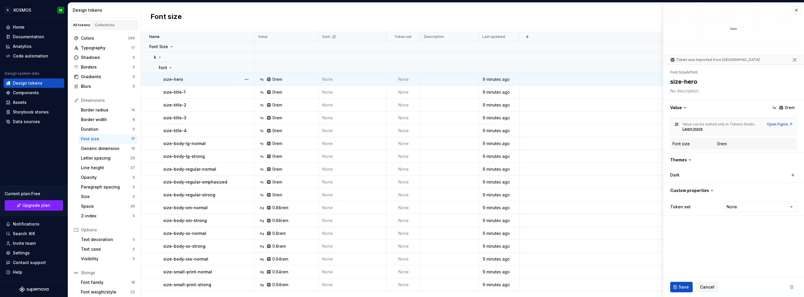
click at [791, 285] on span at bounding box center [791, 287] width 11 height 11
type textarea "*"
click at [796, 8] on button "button" at bounding box center [796, 10] width 8 height 8
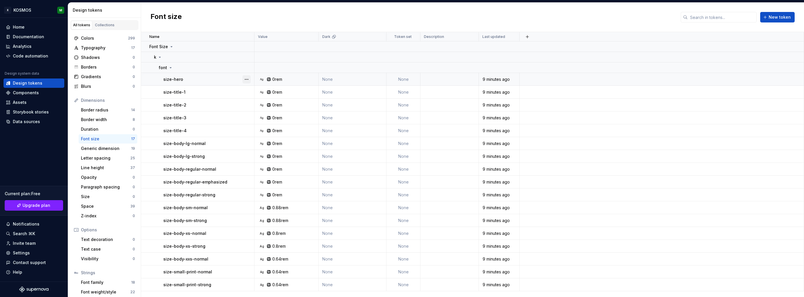
click at [247, 78] on button "button" at bounding box center [246, 79] width 8 height 8
click at [260, 111] on span "Delete token" at bounding box center [263, 111] width 38 height 9
click at [260, 113] on span "Delete token" at bounding box center [263, 111] width 38 height 9
click at [226, 134] on html "X KOSMOS M Home Documentation Analytics Code automation Design system data Desi…" at bounding box center [402, 148] width 804 height 297
click at [100, 153] on div "Generic dimension 19" at bounding box center [108, 148] width 59 height 9
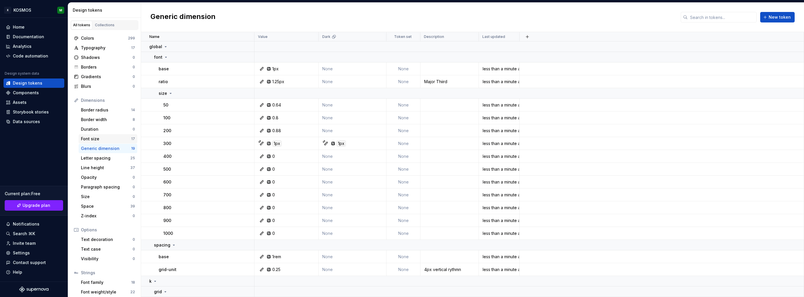
click at [91, 141] on div "Font size" at bounding box center [106, 139] width 50 height 6
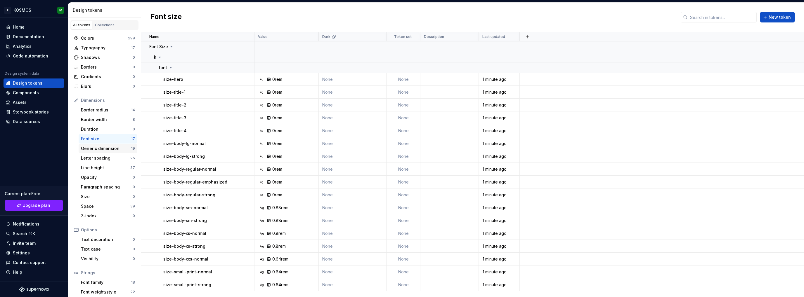
click at [109, 148] on div "Generic dimension" at bounding box center [106, 149] width 50 height 6
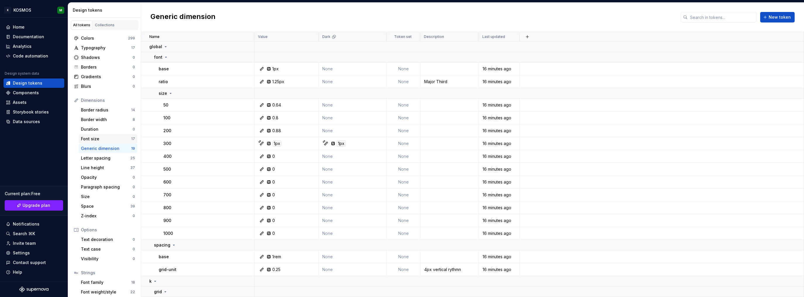
click at [93, 140] on div "Font size" at bounding box center [106, 139] width 50 height 6
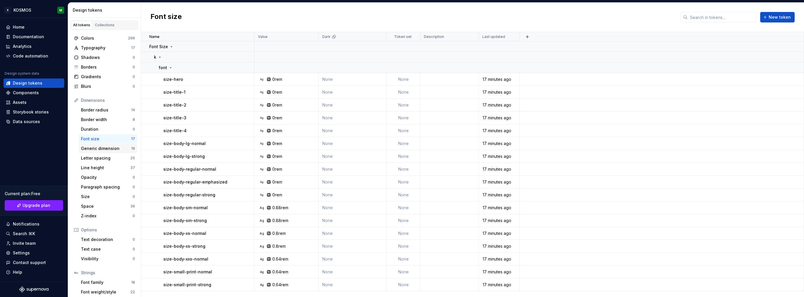
click at [93, 150] on div "Generic dimension" at bounding box center [106, 149] width 50 height 6
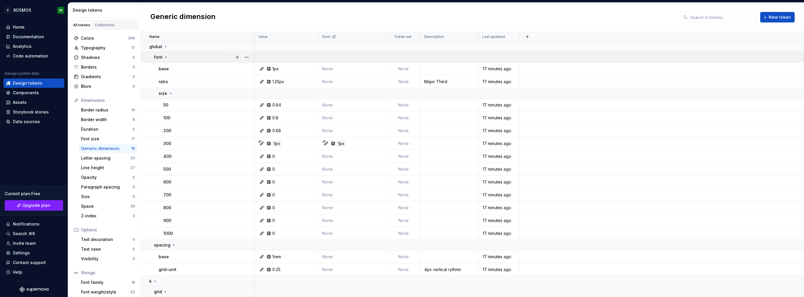
click at [165, 58] on icon at bounding box center [166, 57] width 5 height 5
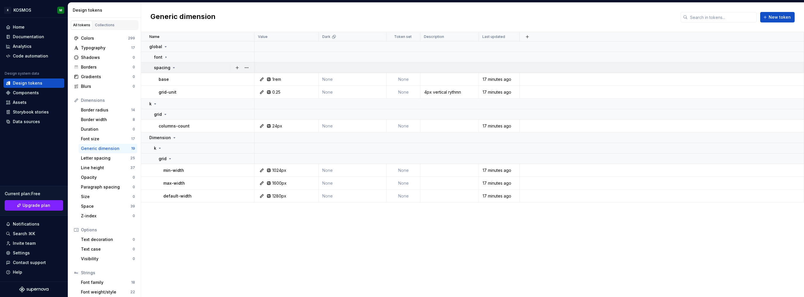
click at [173, 67] on icon at bounding box center [173, 67] width 1 height 1
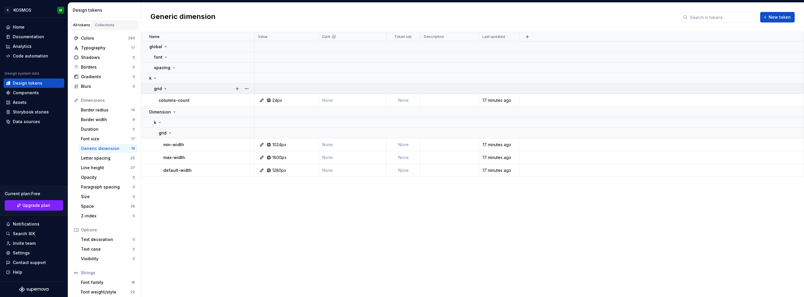
click at [166, 87] on icon at bounding box center [165, 88] width 5 height 5
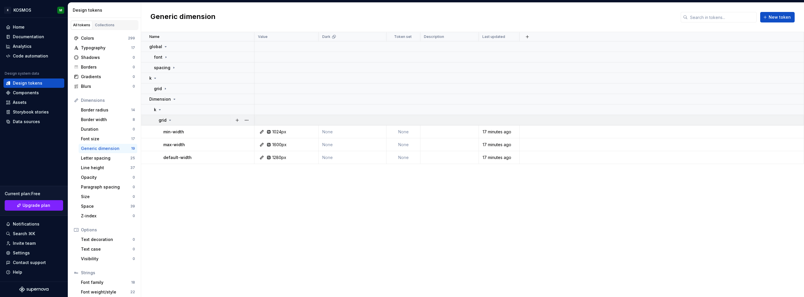
click at [169, 120] on icon at bounding box center [170, 120] width 5 height 5
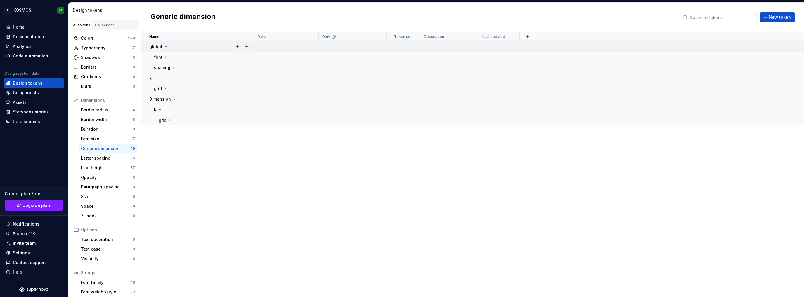
click at [165, 47] on icon at bounding box center [165, 46] width 5 height 5
click at [155, 58] on icon at bounding box center [155, 57] width 5 height 5
click at [174, 68] on icon at bounding box center [174, 67] width 5 height 5
click at [174, 67] on icon at bounding box center [174, 67] width 1 height 1
click at [156, 56] on icon at bounding box center [155, 57] width 5 height 5
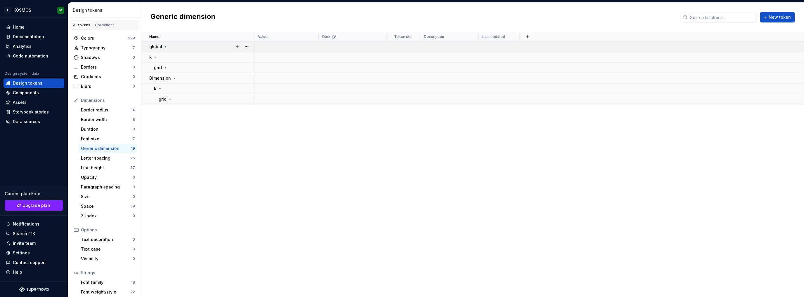
click at [163, 46] on icon at bounding box center [165, 46] width 5 height 5
click at [164, 58] on icon at bounding box center [166, 57] width 5 height 5
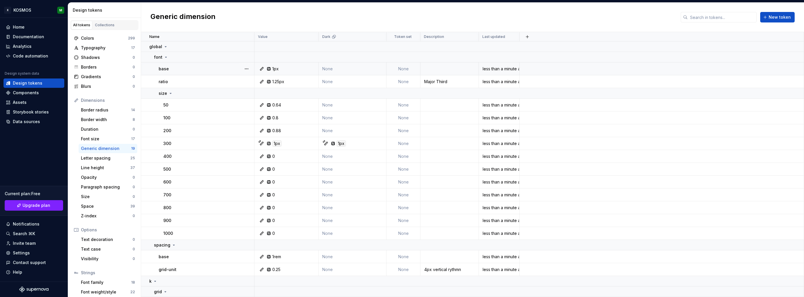
click at [260, 68] on icon at bounding box center [261, 69] width 5 height 5
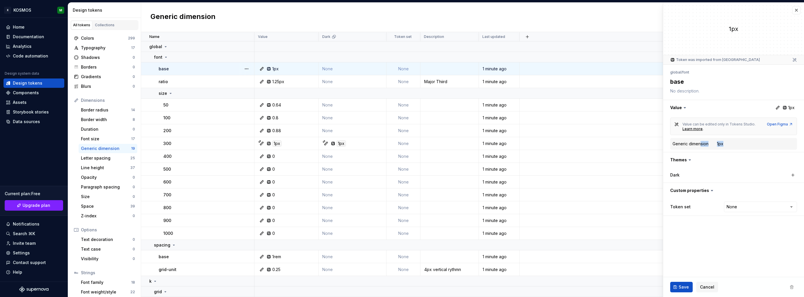
drag, startPoint x: 726, startPoint y: 142, endPoint x: 695, endPoint y: 144, distance: 31.6
click at [699, 144] on div "Generic dimension 1px" at bounding box center [733, 143] width 122 height 7
click at [689, 145] on div "Generic dimension" at bounding box center [690, 144] width 36 height 6
type textarea "*"
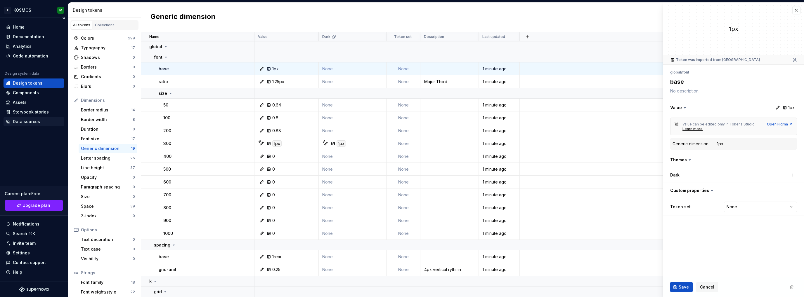
click at [27, 121] on div "Data sources" at bounding box center [26, 122] width 27 height 6
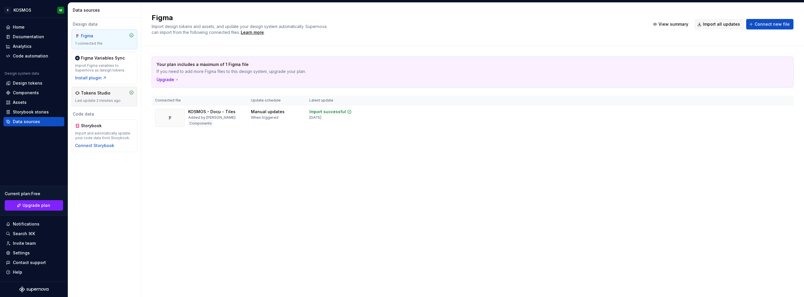
click at [104, 95] on div "Tokens Studio" at bounding box center [95, 93] width 29 height 6
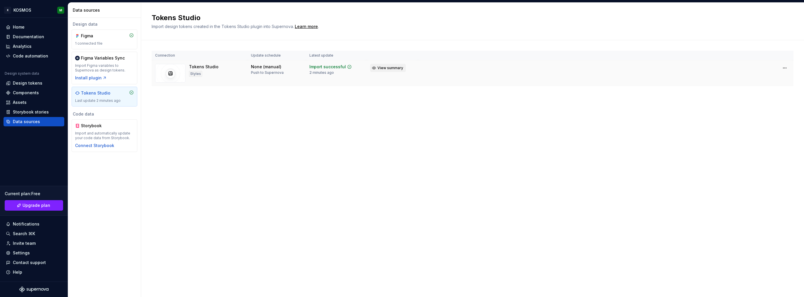
click at [384, 69] on span "View summary" at bounding box center [390, 68] width 26 height 5
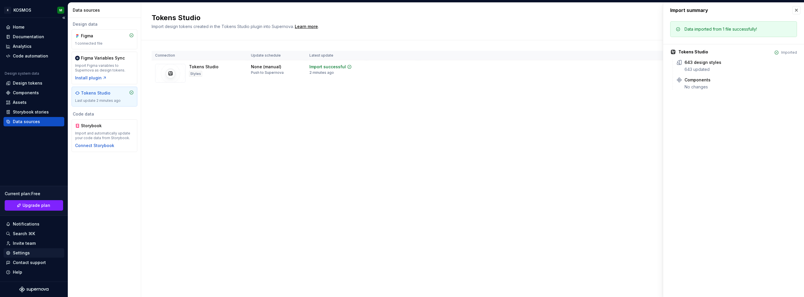
click at [27, 251] on div "Settings" at bounding box center [21, 253] width 17 height 6
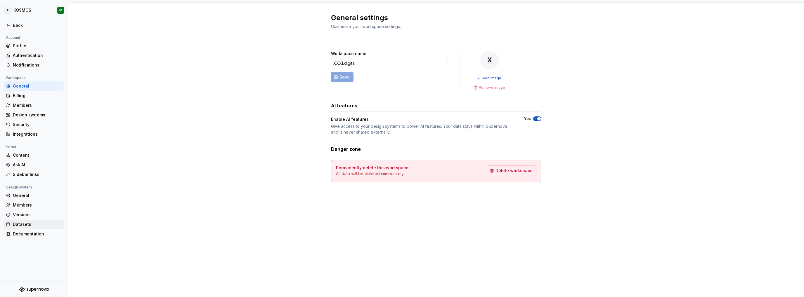
click at [20, 227] on div "Datasets" at bounding box center [37, 225] width 49 height 6
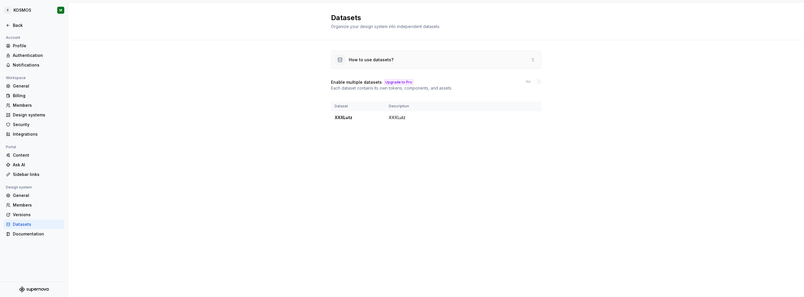
click at [439, 59] on div "How to use datasets?" at bounding box center [436, 60] width 210 height 18
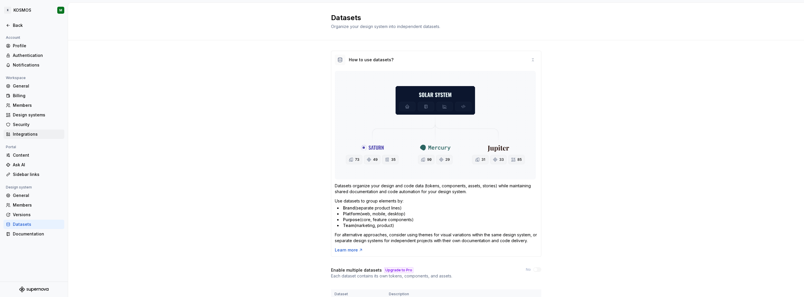
click at [18, 133] on div "Integrations" at bounding box center [37, 134] width 49 height 6
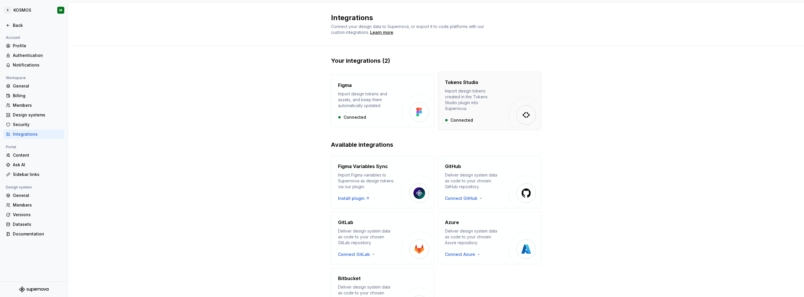
click at [477, 101] on div "Import design tokens created in the Tokens Studio plugin into Supernova." at bounding box center [472, 99] width 55 height 23
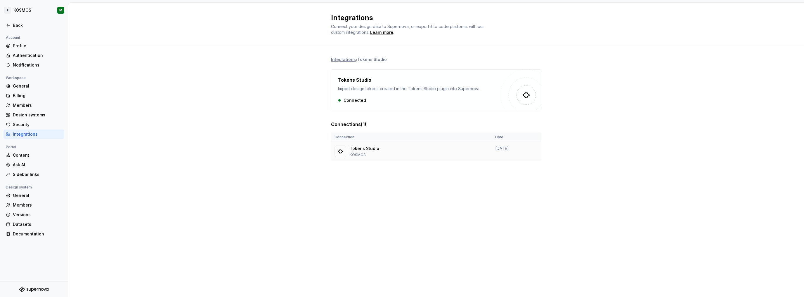
click at [416, 149] on div "Tokens Studio KOSMOS" at bounding box center [411, 152] width 154 height 12
click at [364, 151] on p "Tokens Studio" at bounding box center [364, 149] width 29 height 6
click at [380, 95] on div "Tokens Studio Import design tokens created in the Tokens Studio plugin into Sup…" at bounding box center [419, 89] width 162 height 27
click at [26, 86] on div "General" at bounding box center [37, 86] width 49 height 6
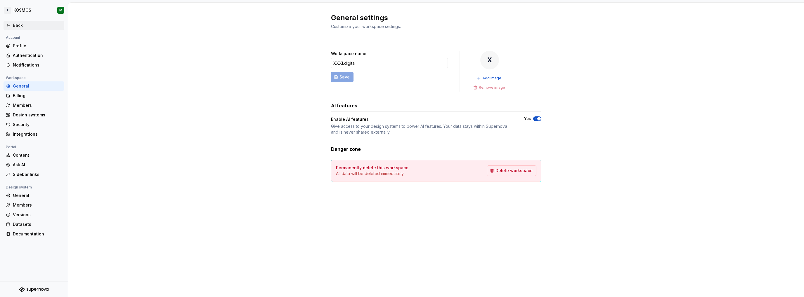
click at [10, 27] on icon at bounding box center [8, 25] width 5 height 5
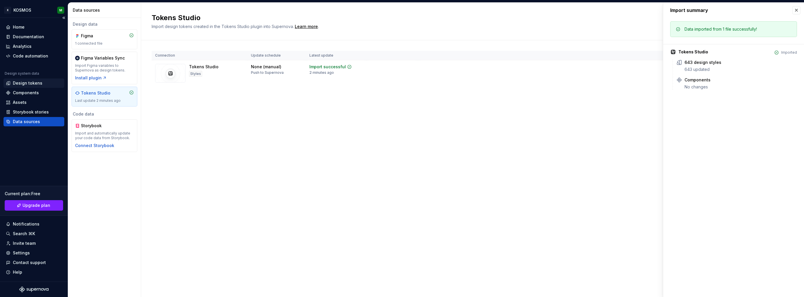
click at [35, 84] on div "Design tokens" at bounding box center [27, 83] width 29 height 6
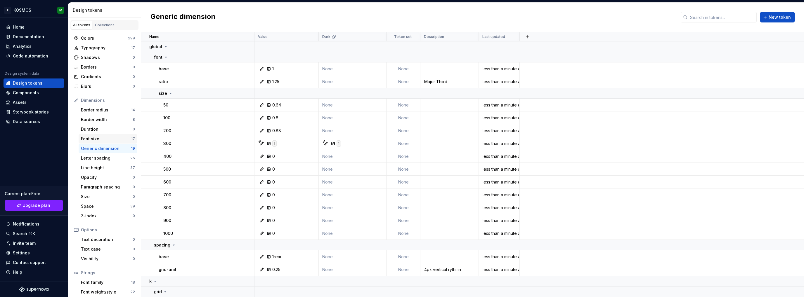
click at [103, 139] on div "Font size" at bounding box center [106, 139] width 50 height 6
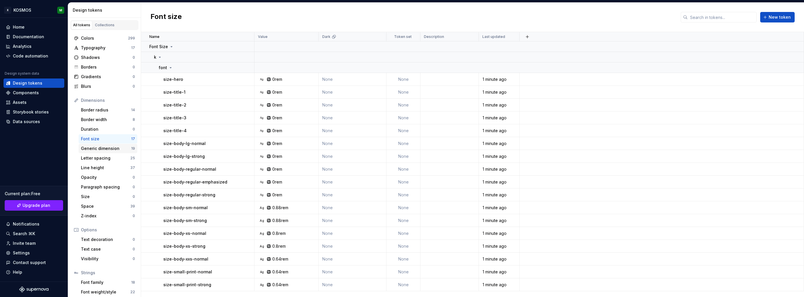
click at [97, 151] on div "Generic dimension" at bounding box center [106, 149] width 50 height 6
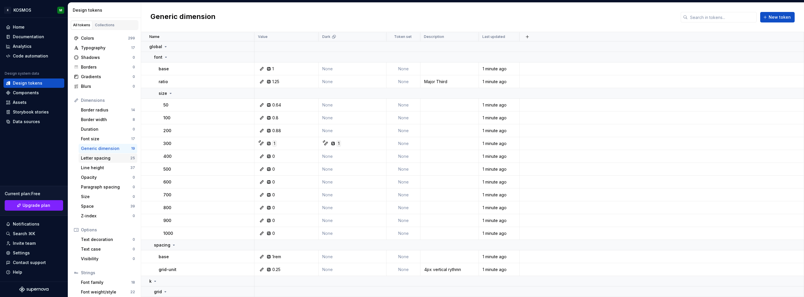
click at [104, 157] on div "Letter spacing" at bounding box center [105, 158] width 49 height 6
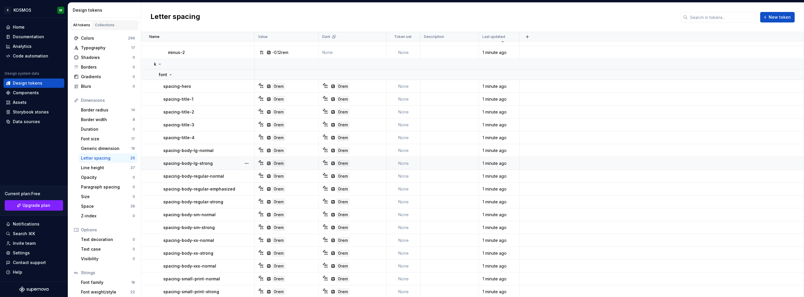
scroll to position [128, 0]
click at [111, 166] on div "Line height" at bounding box center [105, 168] width 49 height 6
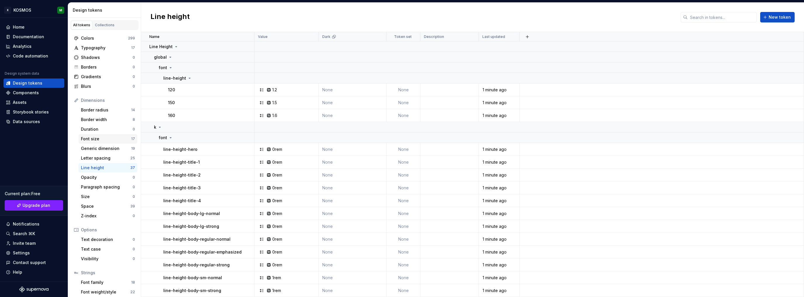
click at [97, 139] on div "Font size" at bounding box center [106, 139] width 50 height 6
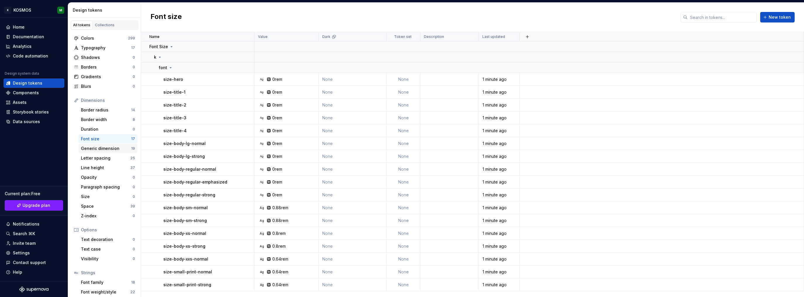
click at [106, 149] on div "Generic dimension" at bounding box center [106, 149] width 50 height 6
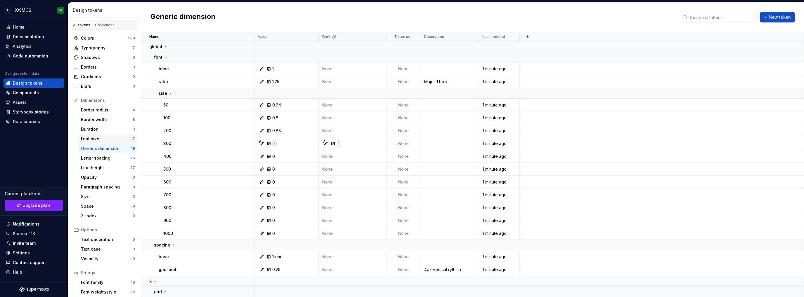
click at [104, 140] on div "Font size" at bounding box center [106, 139] width 50 height 6
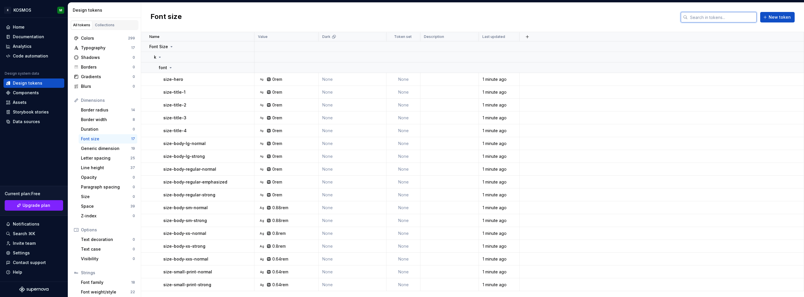
click at [701, 17] on input "text" at bounding box center [721, 17] width 69 height 11
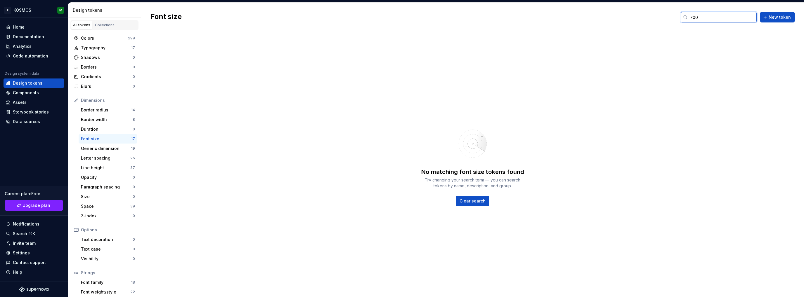
type input "700"
click at [97, 138] on div "Font size" at bounding box center [106, 139] width 50 height 6
click at [712, 18] on input "700" at bounding box center [721, 17] width 69 height 11
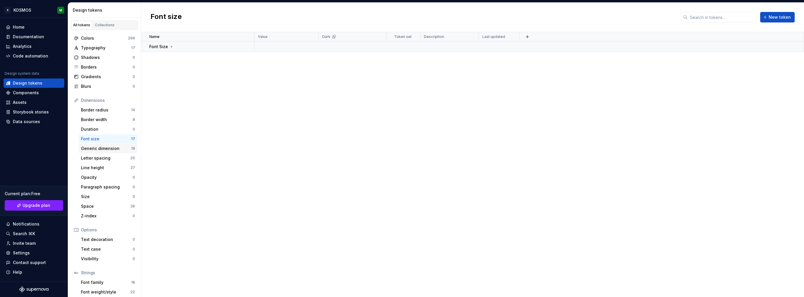
click at [110, 146] on div "Generic dimension" at bounding box center [106, 149] width 50 height 6
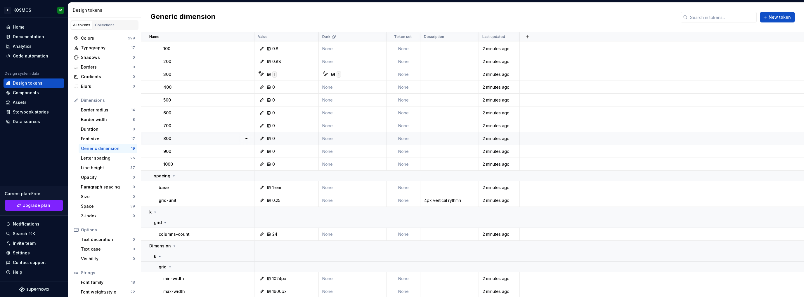
scroll to position [83, 0]
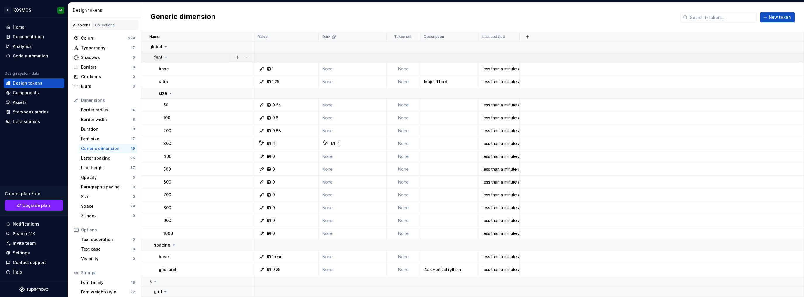
click at [164, 56] on icon at bounding box center [166, 57] width 5 height 5
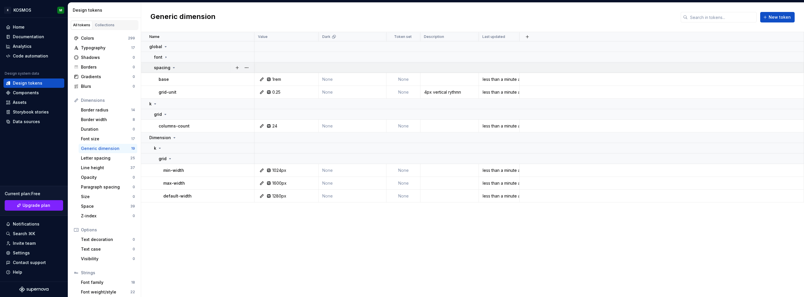
click at [172, 68] on icon at bounding box center [173, 67] width 5 height 5
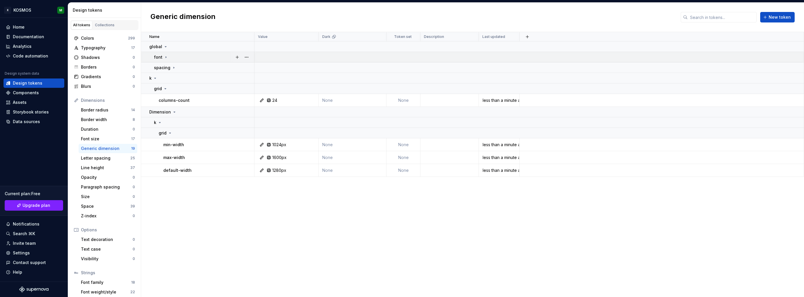
click at [166, 56] on icon at bounding box center [166, 57] width 5 height 5
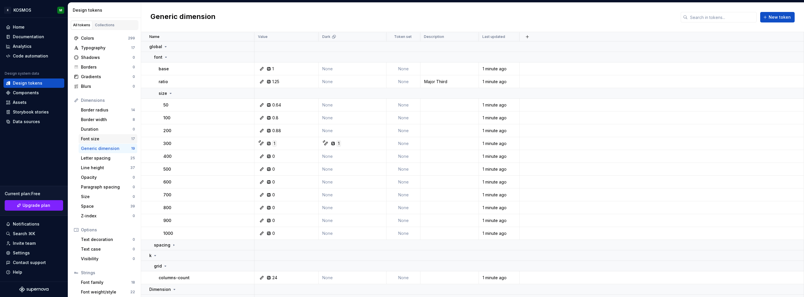
click at [96, 138] on div "Font size" at bounding box center [106, 139] width 50 height 6
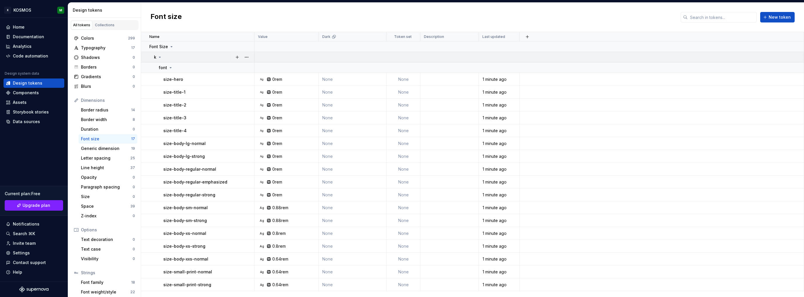
click at [158, 56] on icon at bounding box center [159, 57] width 5 height 5
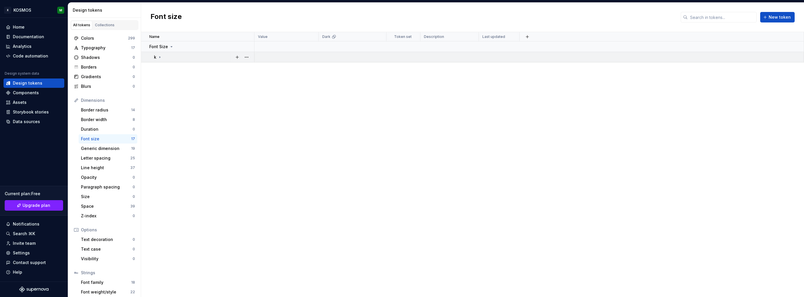
click at [161, 56] on icon at bounding box center [159, 57] width 5 height 5
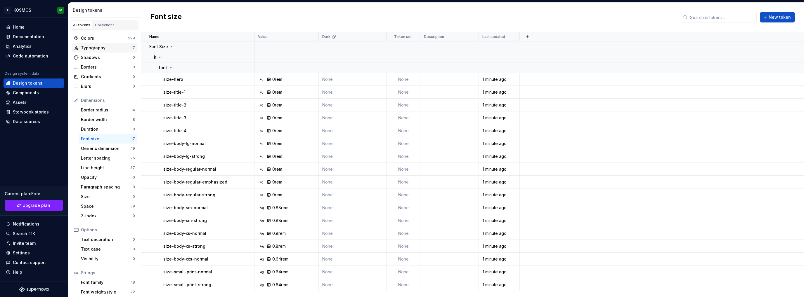
click at [106, 49] on div "Typography" at bounding box center [106, 48] width 50 height 6
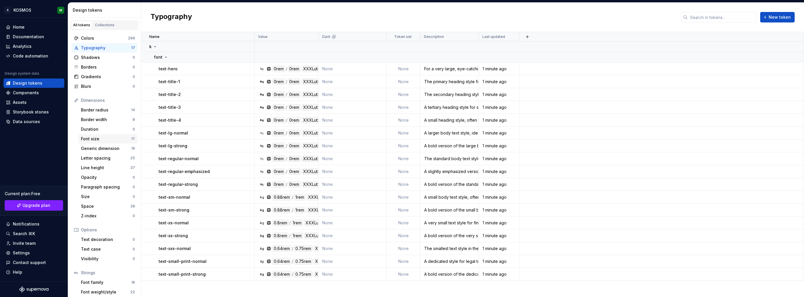
click at [103, 138] on div "Font size" at bounding box center [106, 139] width 50 height 6
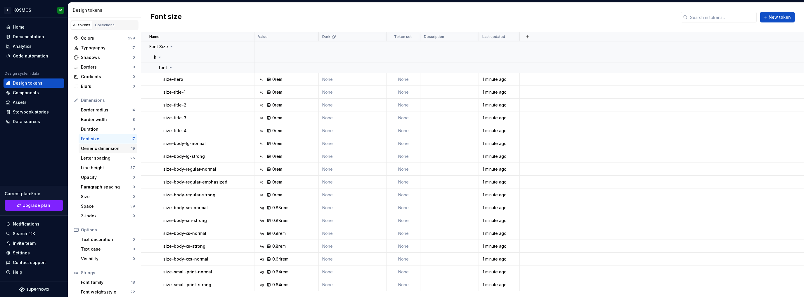
click at [103, 150] on div "Generic dimension" at bounding box center [106, 149] width 50 height 6
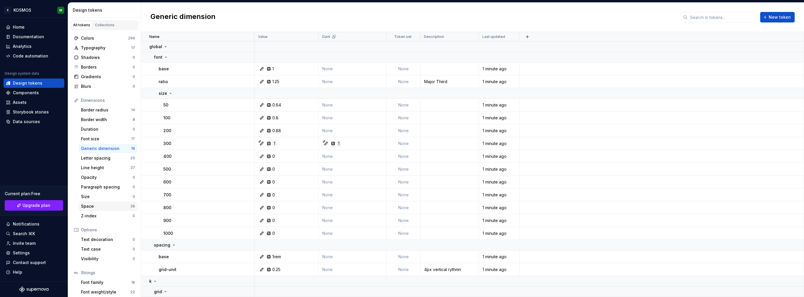
click at [116, 206] on div "Space" at bounding box center [105, 207] width 49 height 6
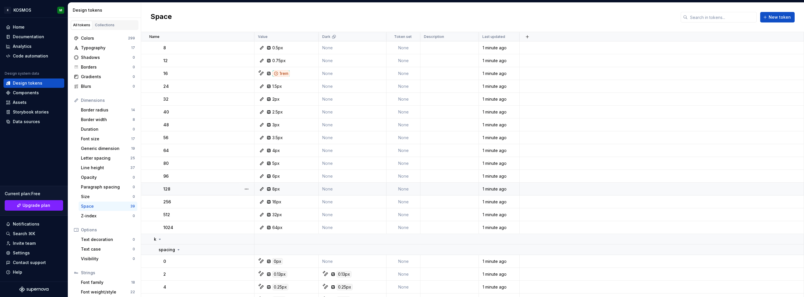
scroll to position [29, 0]
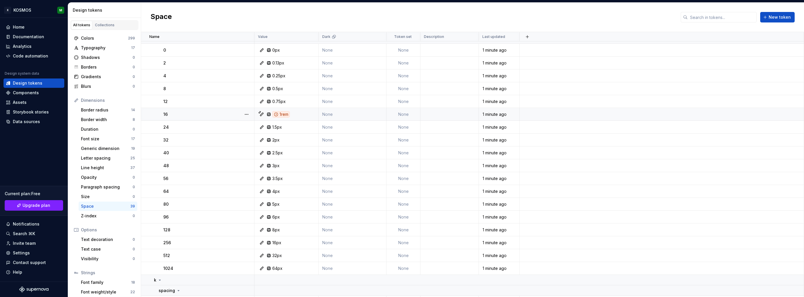
click at [274, 112] on icon at bounding box center [276, 114] width 5 height 5
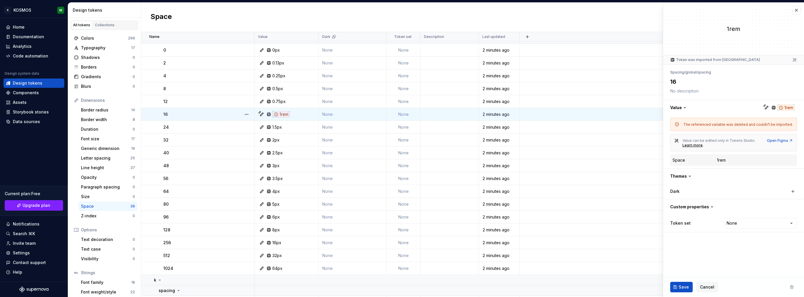
type textarea "*"
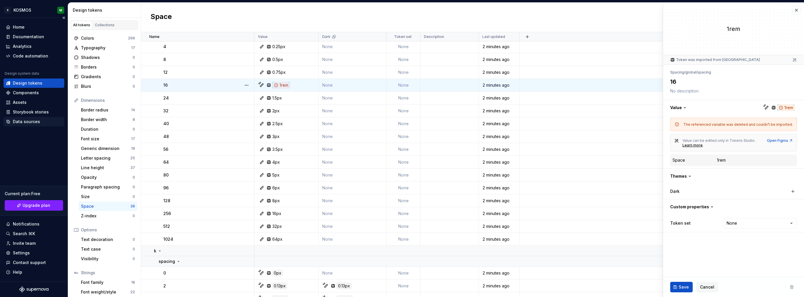
click at [34, 120] on div "Data sources" at bounding box center [26, 122] width 27 height 6
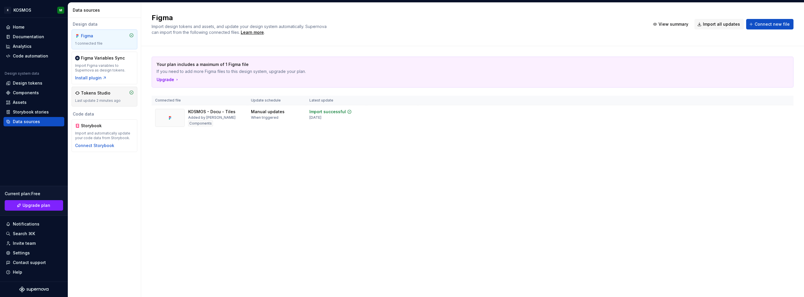
click at [93, 101] on div "Last update 2 minutes ago" at bounding box center [104, 100] width 59 height 5
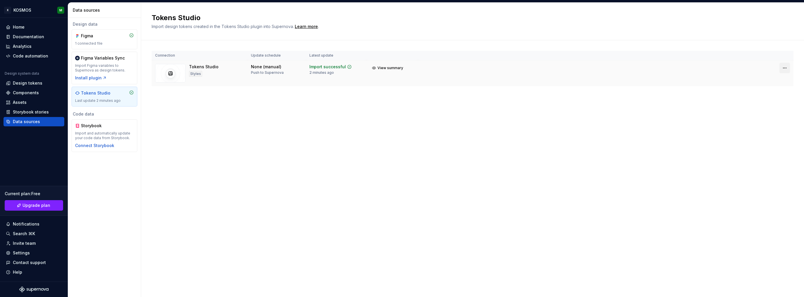
click at [784, 69] on html "X KOSMOS M Home Documentation Analytics Code automation Design system data Desi…" at bounding box center [402, 148] width 804 height 297
click at [767, 92] on div "Disconnect integration" at bounding box center [779, 92] width 47 height 6
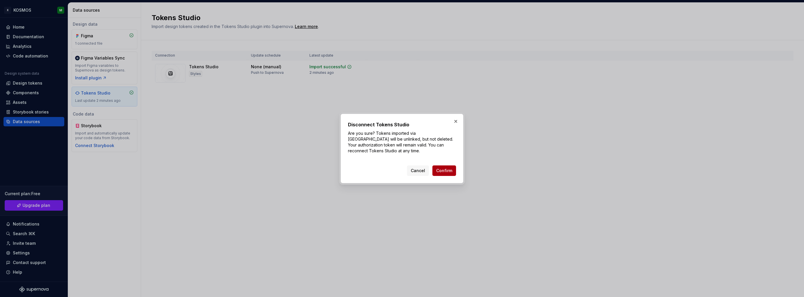
click at [441, 169] on span "Confirm" at bounding box center [444, 171] width 16 height 6
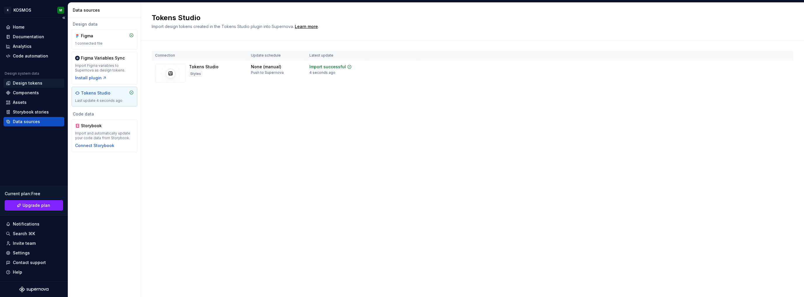
click at [35, 82] on div "Design tokens" at bounding box center [27, 83] width 29 height 6
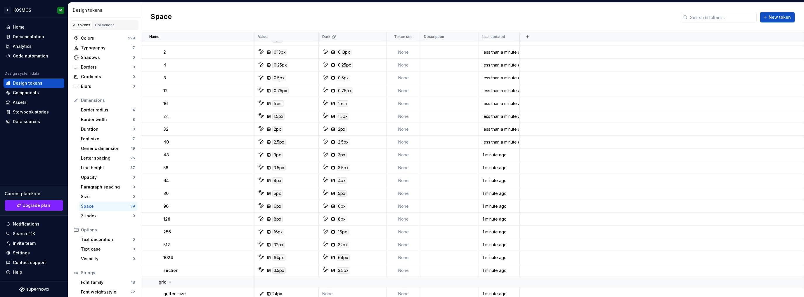
scroll to position [162, 0]
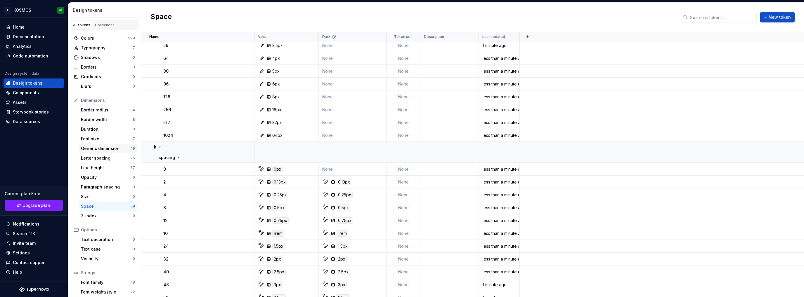
click at [99, 148] on div "Generic dimension" at bounding box center [106, 149] width 50 height 6
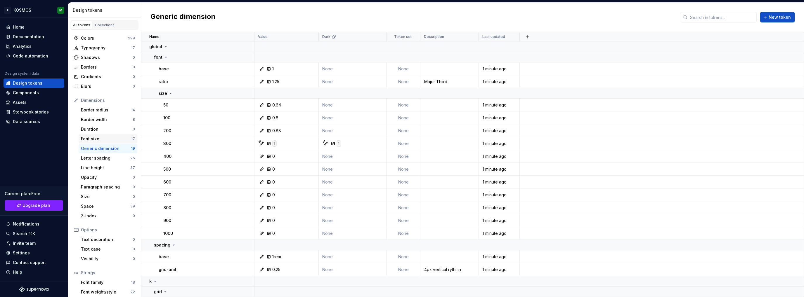
click at [103, 140] on div "Font size" at bounding box center [106, 139] width 50 height 6
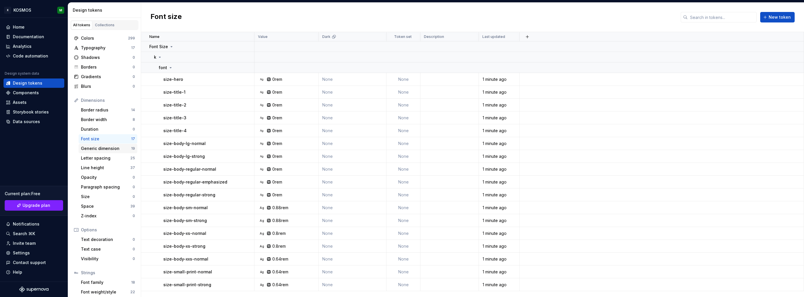
click at [107, 151] on div "Generic dimension" at bounding box center [106, 149] width 50 height 6
